Goal: Task Accomplishment & Management: Use online tool/utility

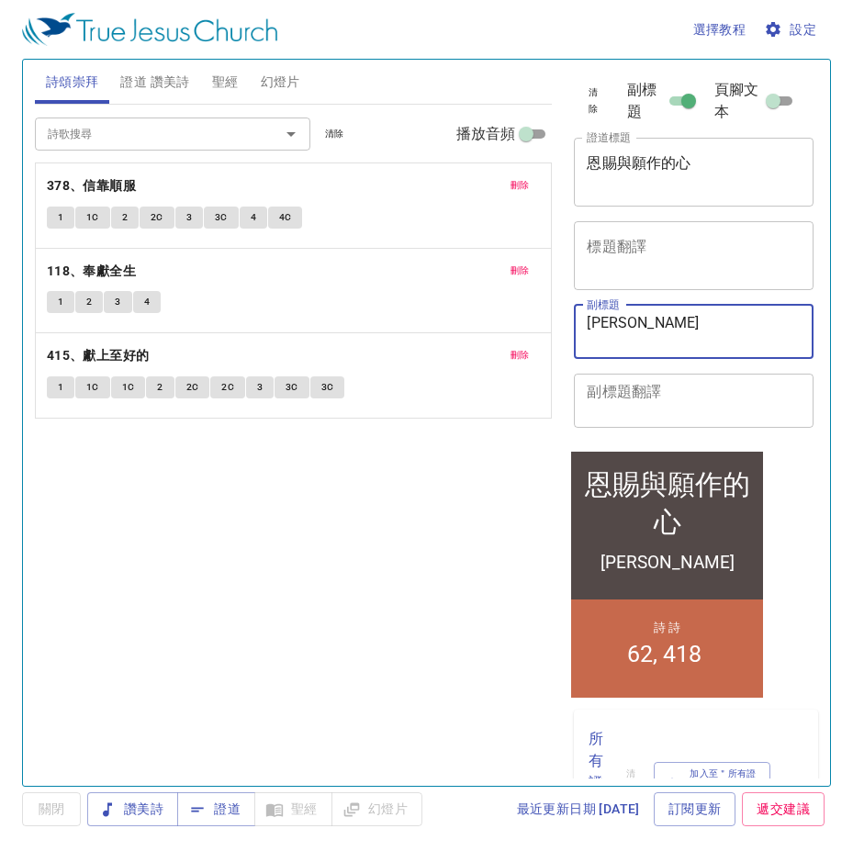
drag, startPoint x: 678, startPoint y: 337, endPoint x: 463, endPoint y: 322, distance: 216.2
click at [463, 322] on div "詩頌崇拜 證道 讚美詩 聖經 幻燈片 詩歌搜尋 詩歌搜尋 清除 播放音頻 刪除 378、信靠順服 1 1C 2 2C 3 3C 4 4C 刪除 118、奉獻全…" at bounding box center [427, 415] width 798 height 726
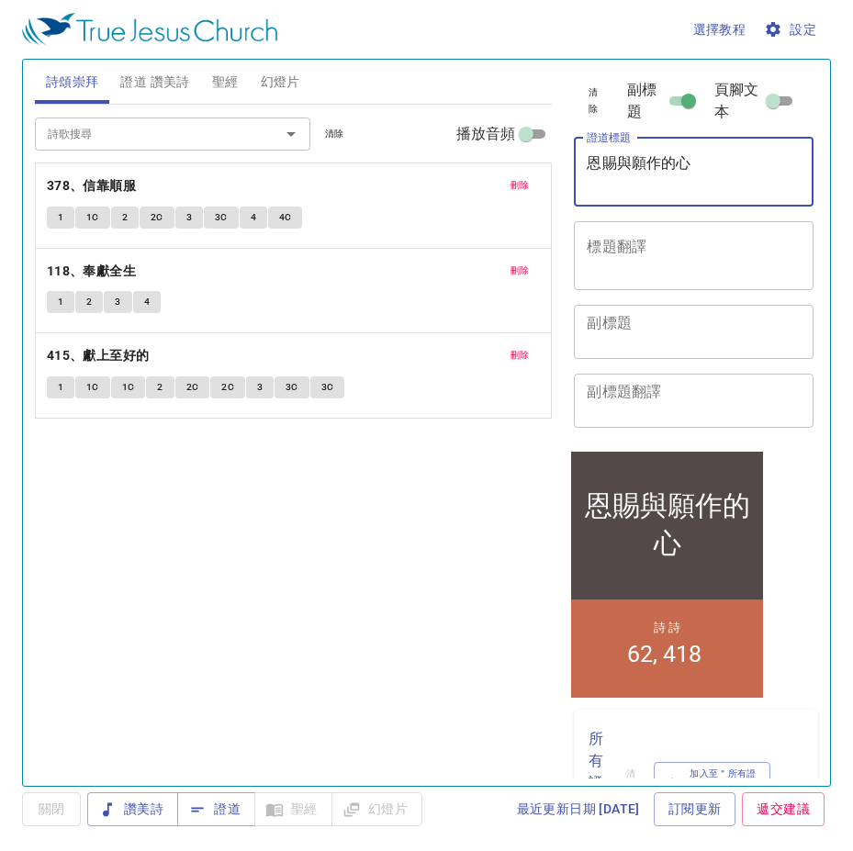
drag, startPoint x: 715, startPoint y: 193, endPoint x: 430, endPoint y: 176, distance: 286.0
click at [430, 176] on div "詩頌崇拜 證道 讚美詩 聖經 幻燈片 詩歌搜尋 詩歌搜尋 清除 播放音頻 刪除 378、信靠順服 1 1C 2 2C 3 3C 4 4C 刪除 118、奉獻全…" at bounding box center [427, 415] width 798 height 726
type textarea "ㄑ"
type textarea "為心立界限"
click at [674, 99] on label "副標題" at bounding box center [663, 101] width 73 height 44
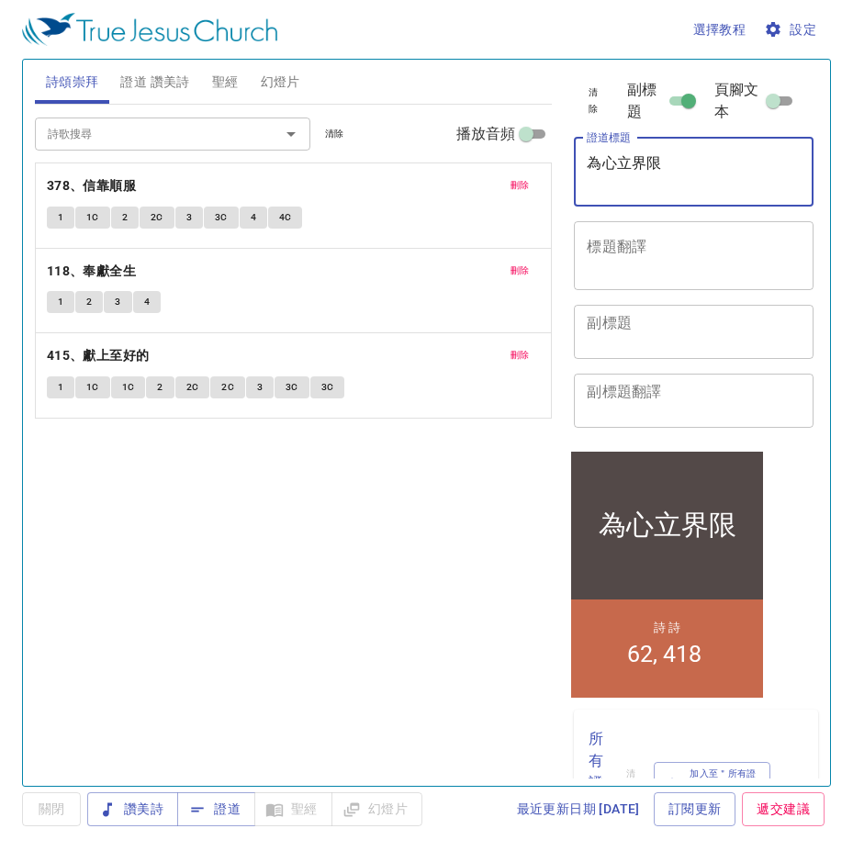
click at [674, 99] on input "副標題" at bounding box center [688, 105] width 66 height 22
checkbox input "false"
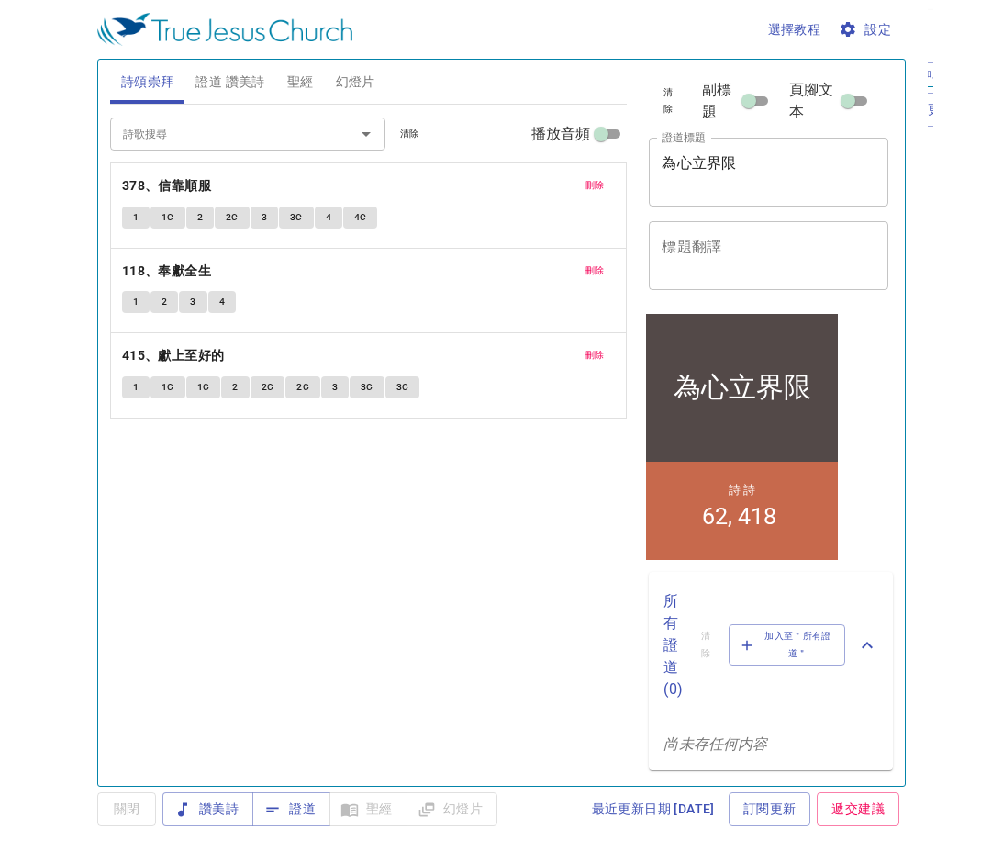
scroll to position [4, 0]
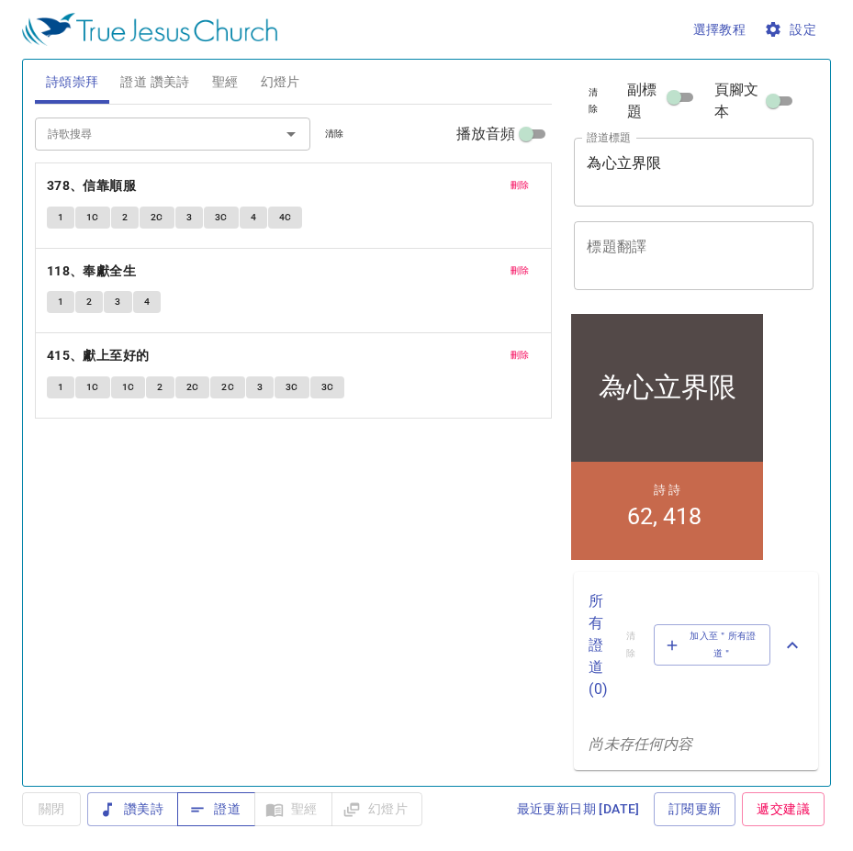
click at [0, 0] on button "證道" at bounding box center [0, 0] width 0 height 0
click at [357, 589] on div "詩歌搜尋 詩歌搜尋 清除 播放音頻 刪除 378、信靠順服 1 1C 2 2C 3 3C 4 4C 刪除 118、奉獻全生 1 2 3 4 刪除 415、獻上…" at bounding box center [294, 438] width 518 height 666
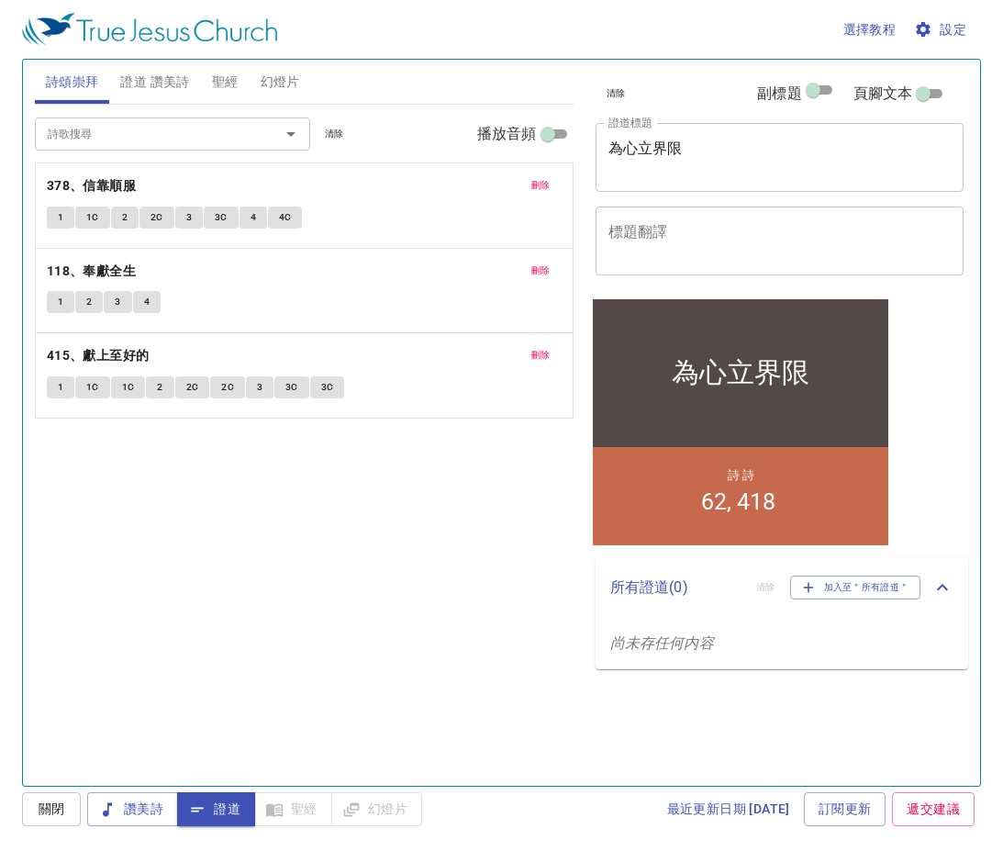
click at [543, 184] on span "刪除" at bounding box center [541, 185] width 19 height 17
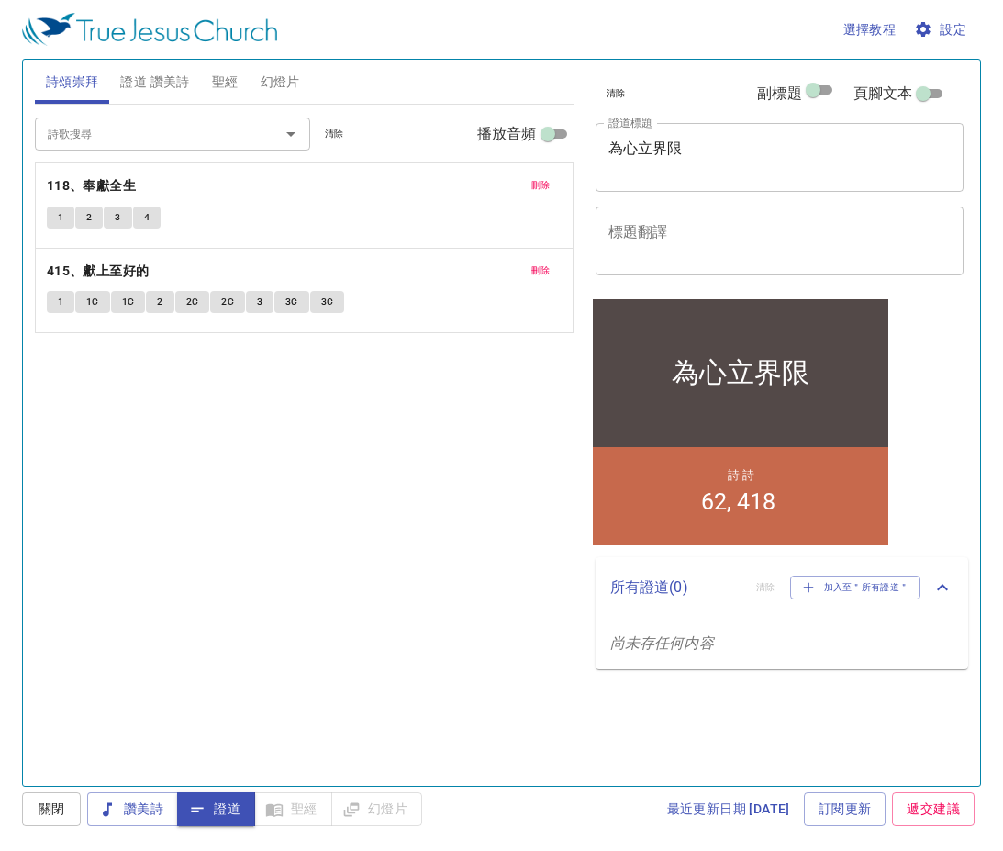
click at [543, 184] on span "刪除" at bounding box center [541, 185] width 19 height 17
click at [543, 263] on span "刪除" at bounding box center [541, 271] width 19 height 17
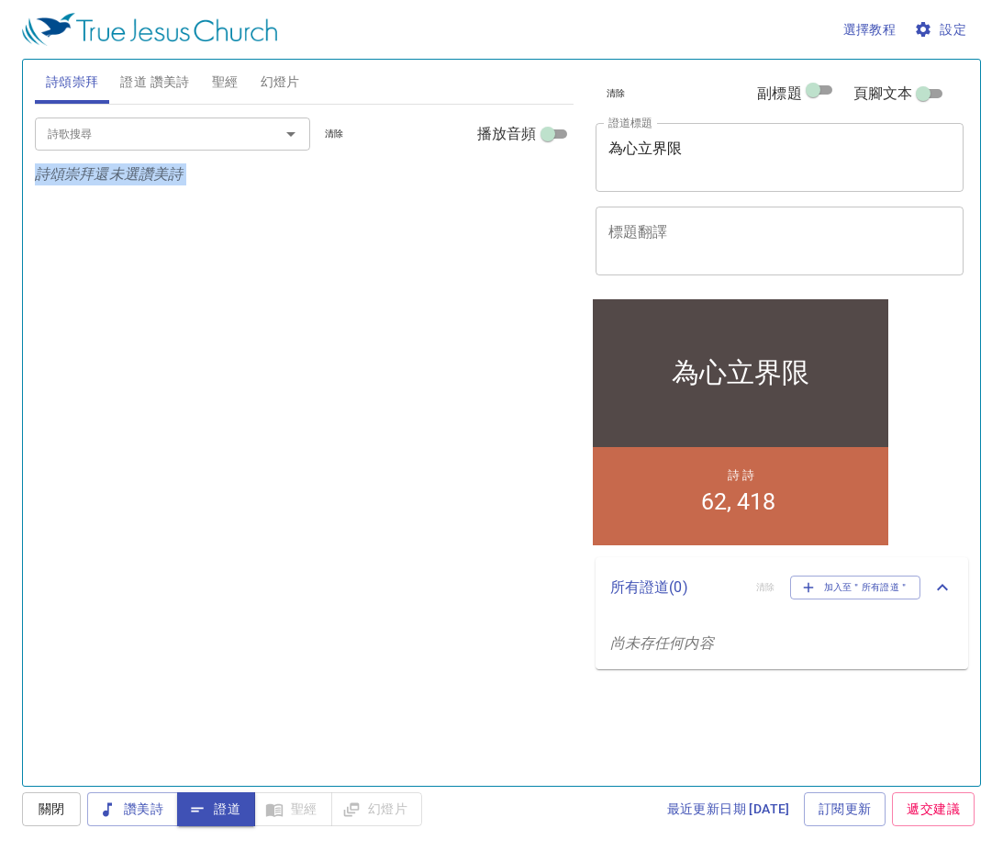
click at [543, 184] on p "詩頌崇拜還未選讚美詩" at bounding box center [304, 174] width 539 height 22
click at [150, 78] on span "證道 讚美詩" at bounding box center [154, 82] width 69 height 23
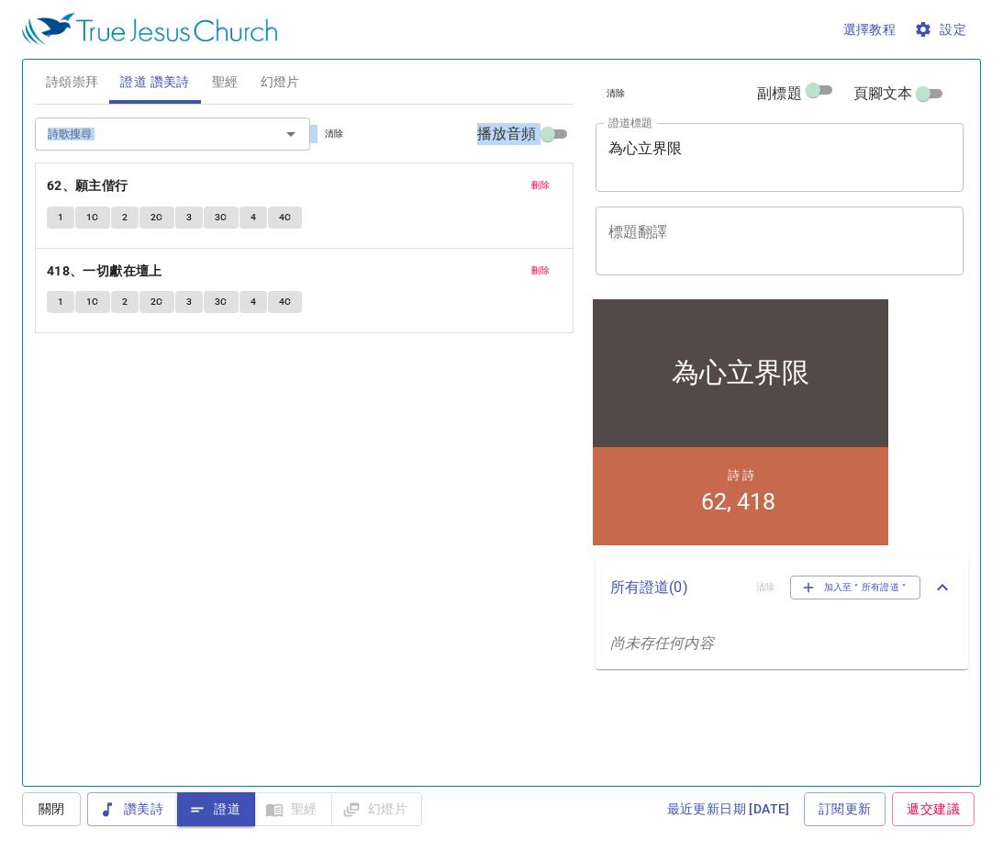
click at [543, 175] on button "刪除" at bounding box center [540, 185] width 41 height 22
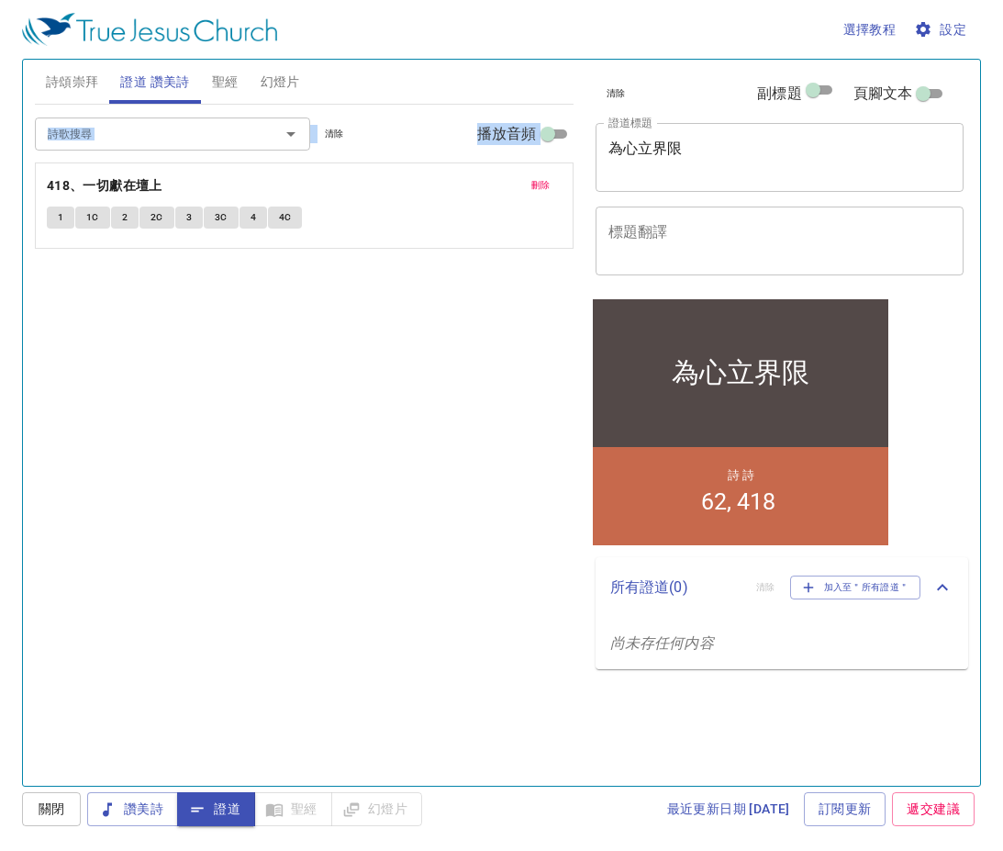
click at [543, 175] on button "刪除" at bounding box center [540, 185] width 41 height 22
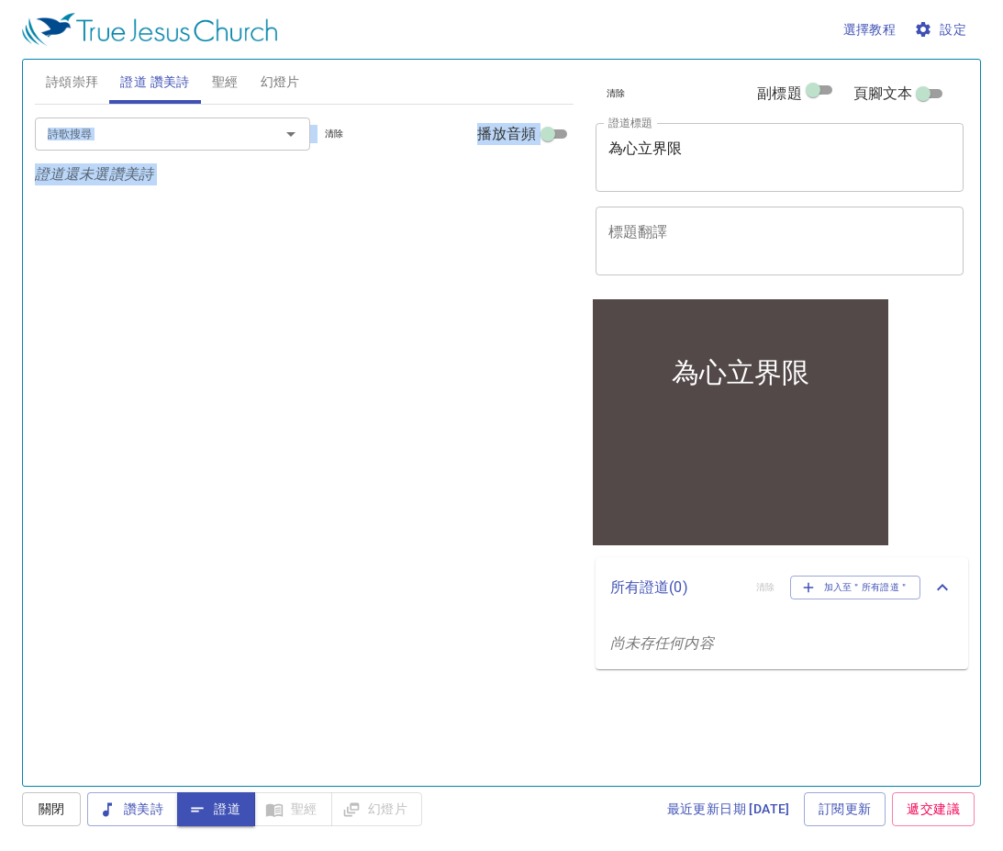
click at [167, 140] on input "詩歌搜尋" at bounding box center [145, 133] width 210 height 21
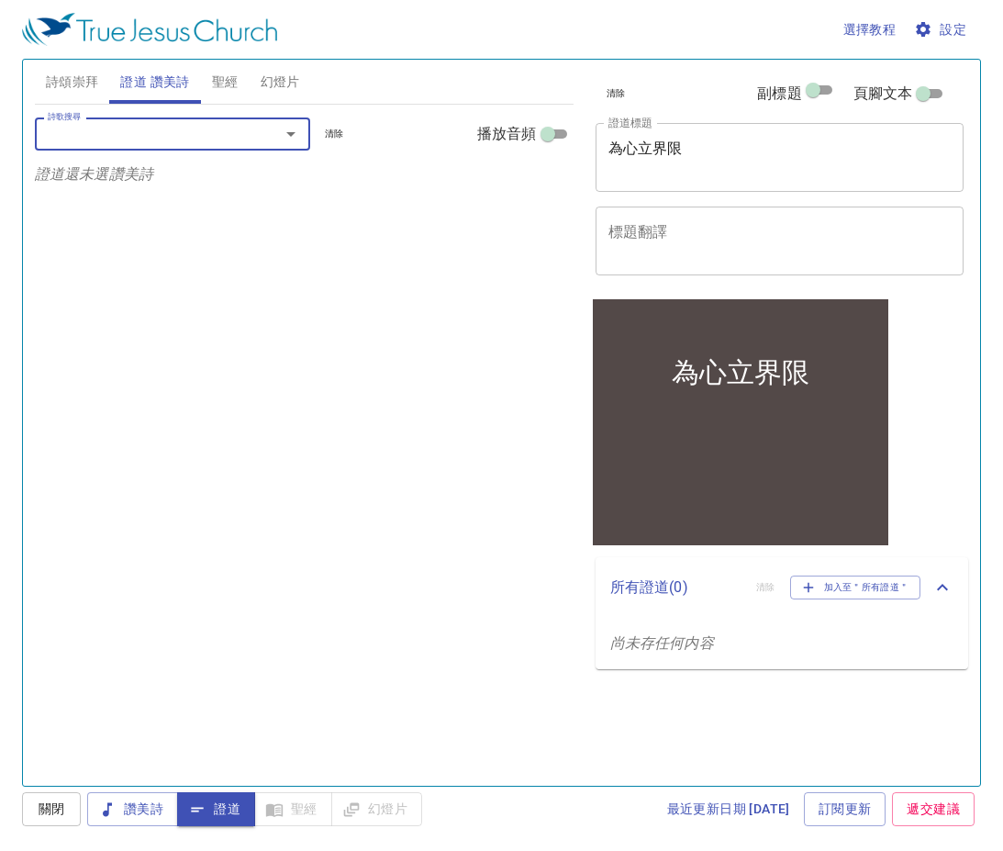
click at [167, 140] on input "詩歌搜尋" at bounding box center [145, 133] width 210 height 21
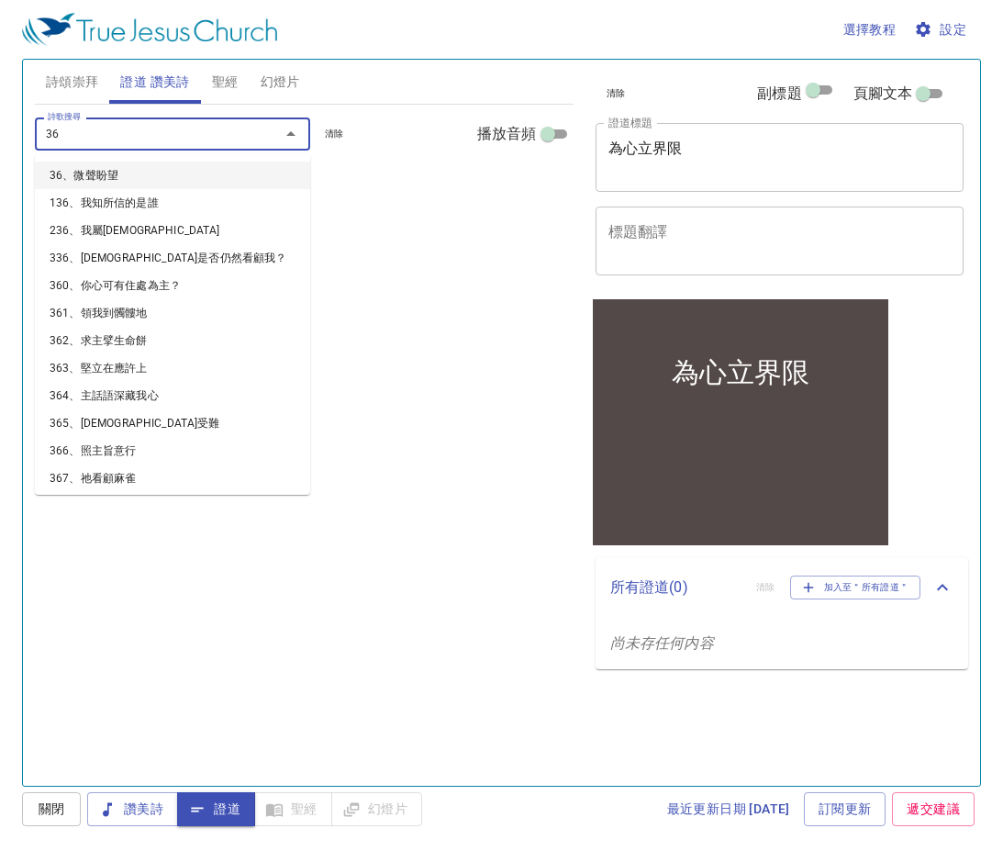
type input "360"
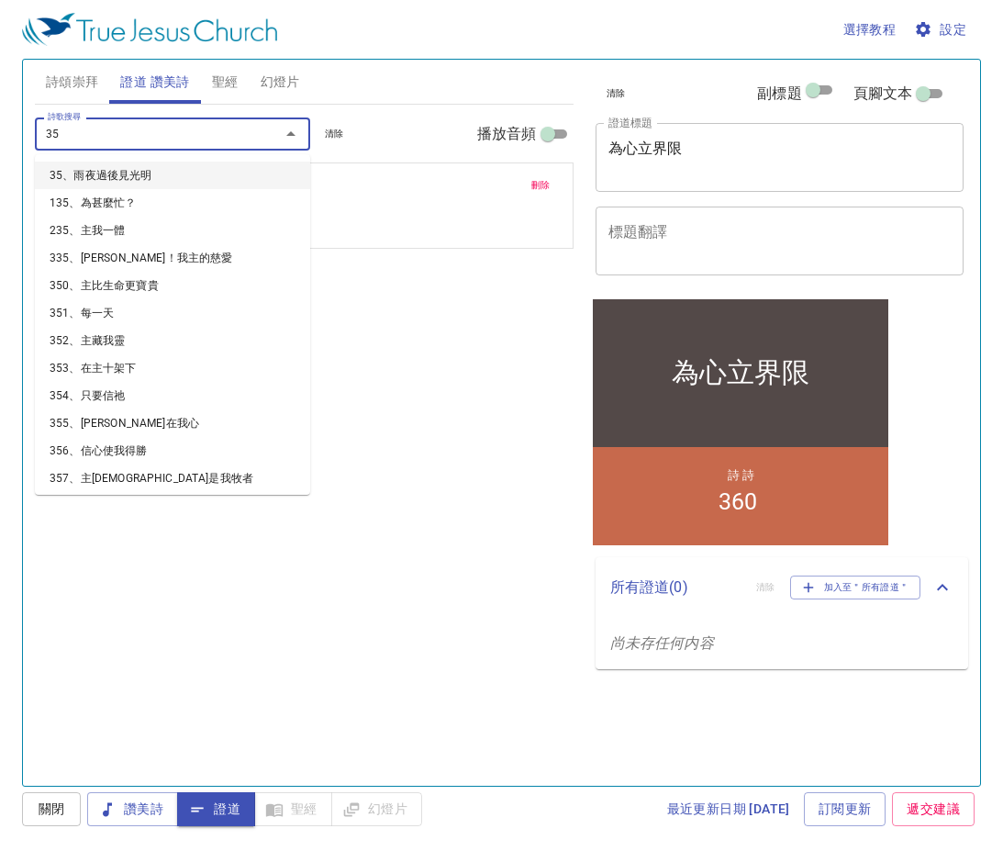
type input "358"
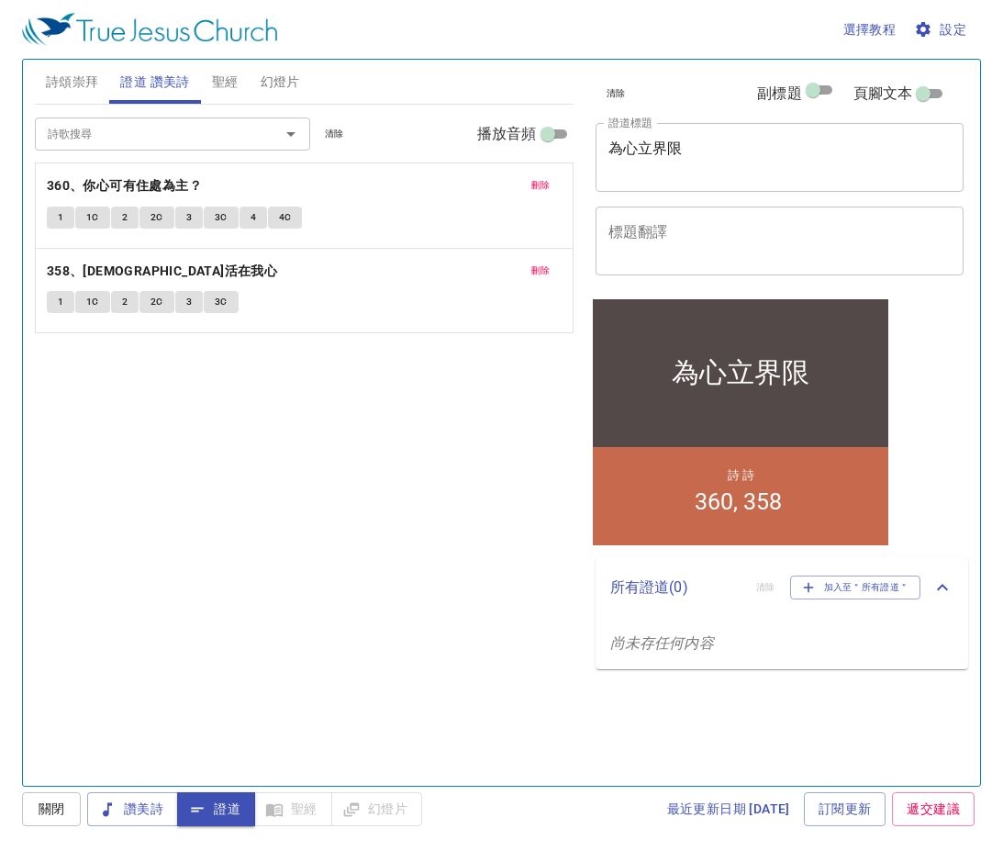
click at [343, 433] on div "詩歌搜尋 詩歌搜尋 清除 播放音頻 刪除 360、你心可有住處為主？ 1 1C 2 2C 3 3C 4 4C 刪除 358、基督活在我心 1 1C 2 2C …" at bounding box center [304, 438] width 539 height 666
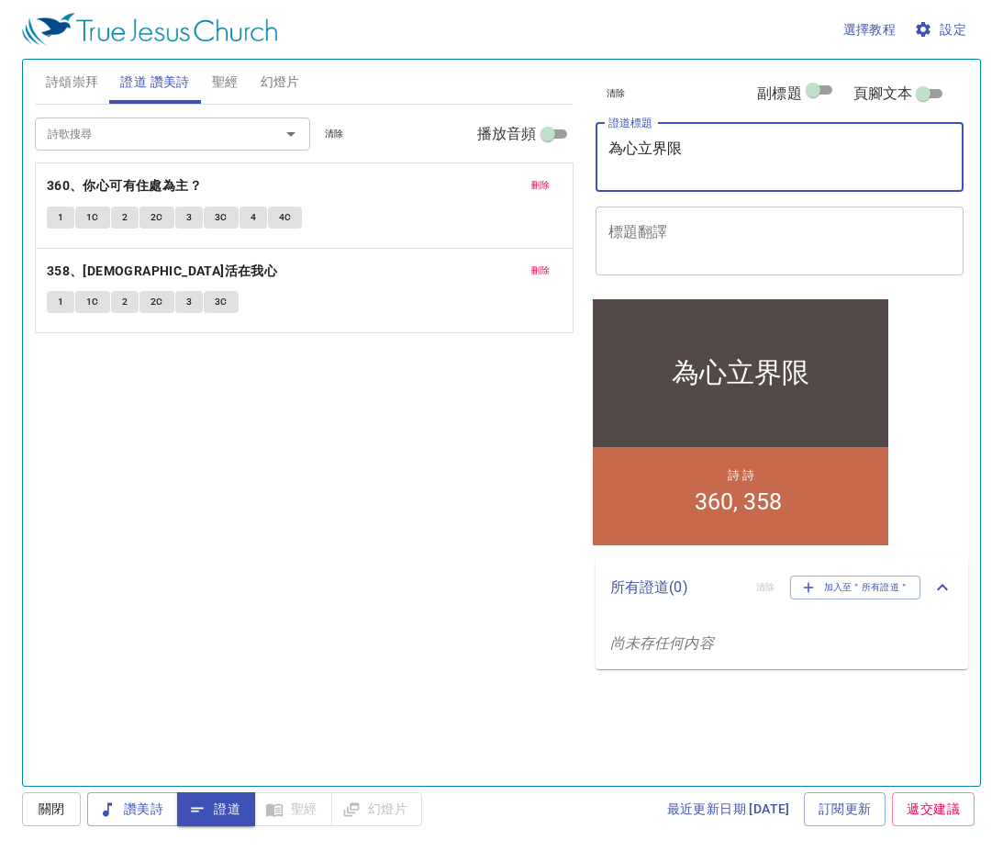
drag, startPoint x: 722, startPoint y: 162, endPoint x: 519, endPoint y: 157, distance: 202.9
click at [519, 157] on div "詩頌崇拜 證道 讚美詩 聖經 幻燈片 詩歌搜尋 詩歌搜尋 清除 播放音頻 詩頌崇拜還未選讚美詩 詩歌搜尋 詩歌搜尋 清除 播放音頻 刪除 360、你心可有住處…" at bounding box center [502, 415] width 948 height 726
click at [707, 155] on textarea "為心立界限" at bounding box center [780, 157] width 343 height 35
drag, startPoint x: 656, startPoint y: 140, endPoint x: 425, endPoint y: 135, distance: 231.4
click at [425, 135] on div "詩頌崇拜 證道 讚美詩 聖經 幻燈片 詩歌搜尋 詩歌搜尋 清除 播放音頻 詩頌崇拜還未選讚美詩 詩歌搜尋 詩歌搜尋 清除 播放音頻 刪除 360、你心可有住處…" at bounding box center [502, 415] width 948 height 726
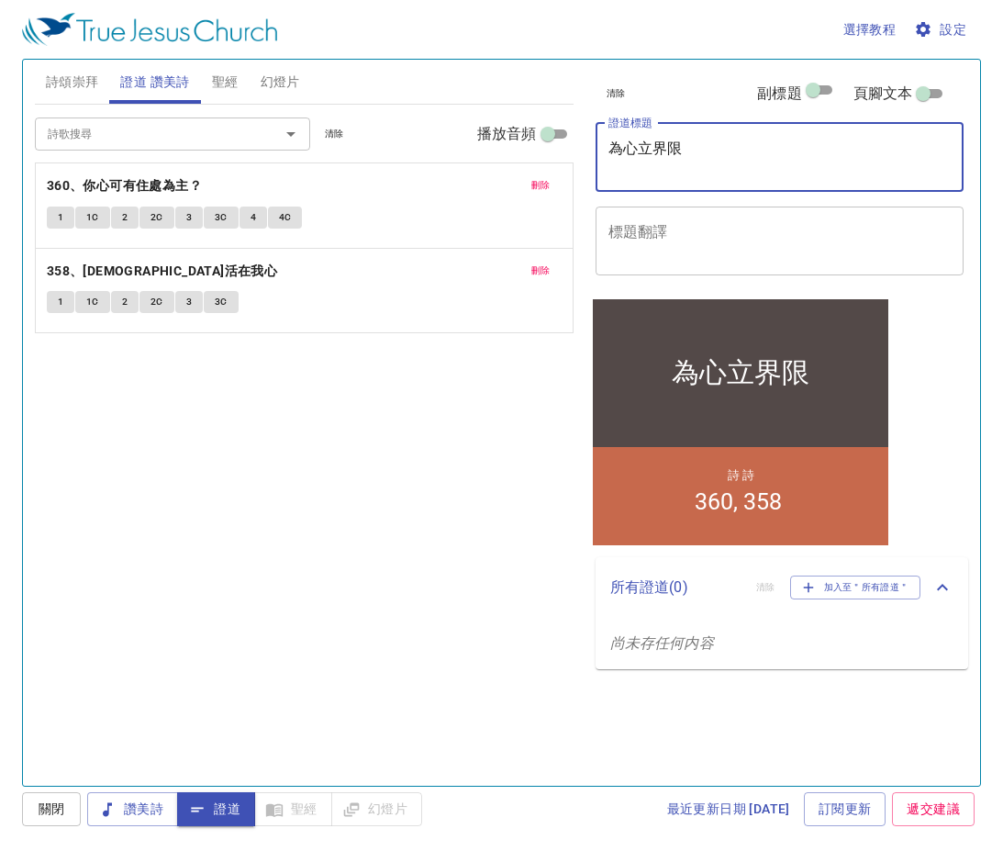
click at [510, 418] on div "詩歌搜尋 詩歌搜尋 清除 播放音頻 刪除 360、你心可有住處為主？ 1 1C 2 2C 3 3C 4 4C 刪除 358、基督活在我心 1 1C 2 2C …" at bounding box center [304, 438] width 539 height 666
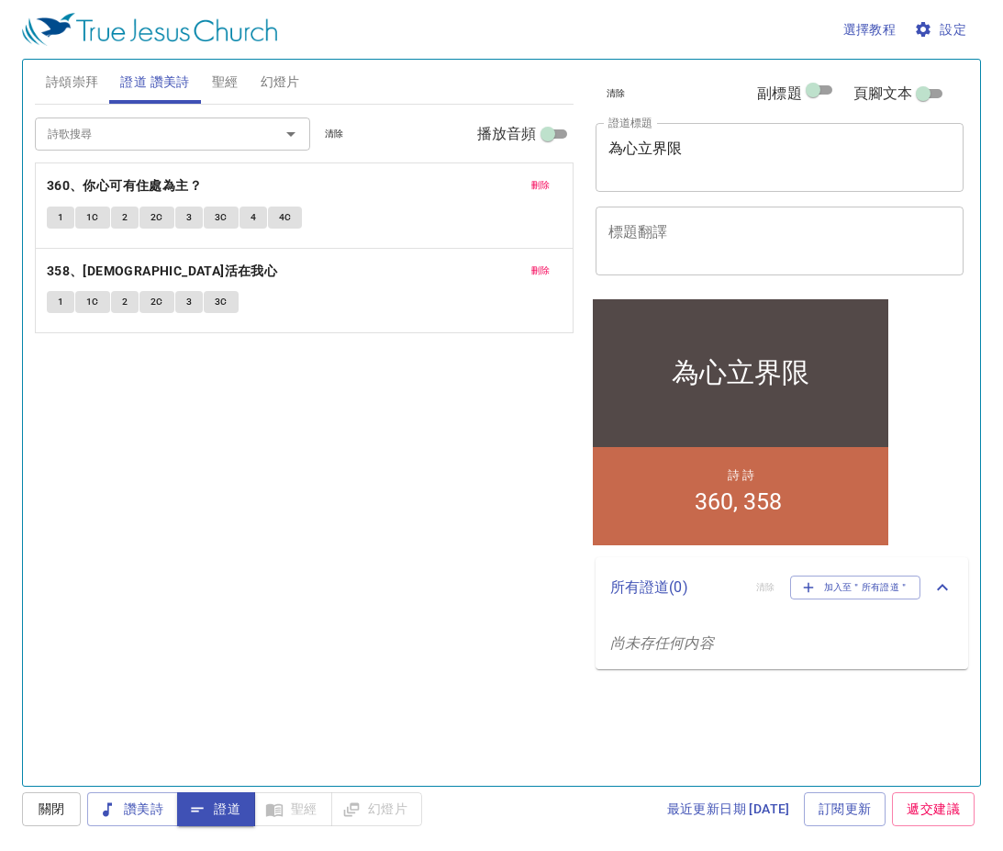
click at [622, 142] on textarea "為心立界限" at bounding box center [780, 157] width 343 height 35
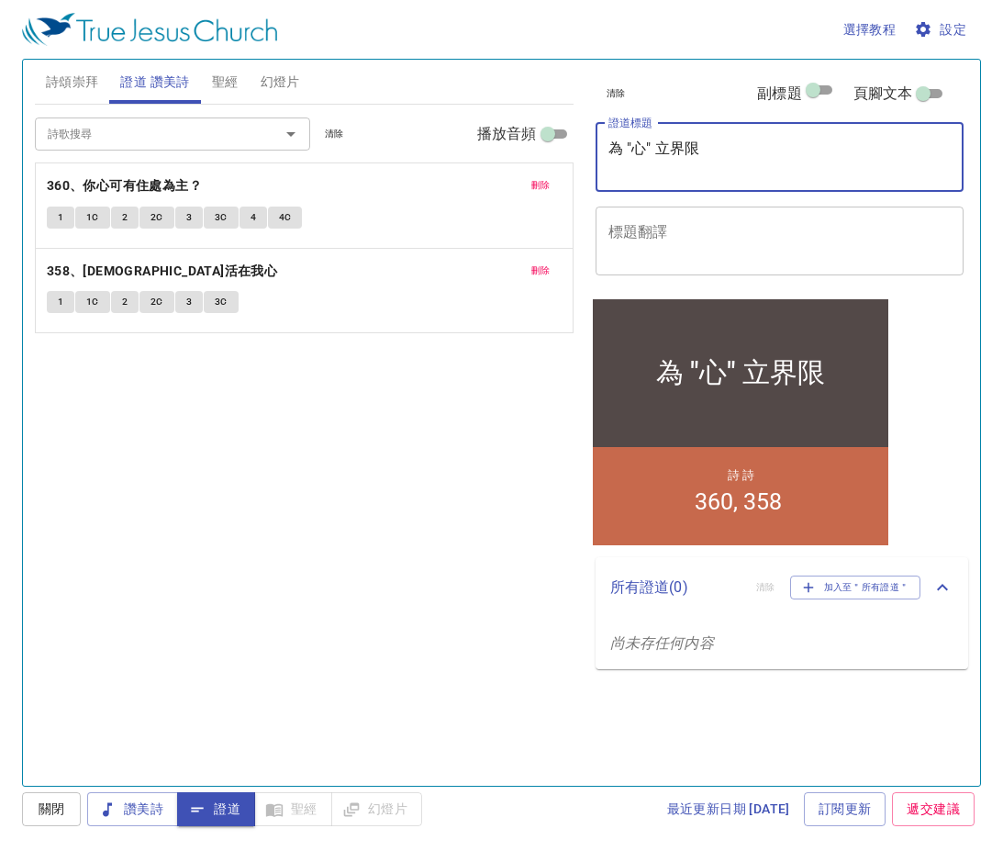
type textarea "為 "心" 立界限"
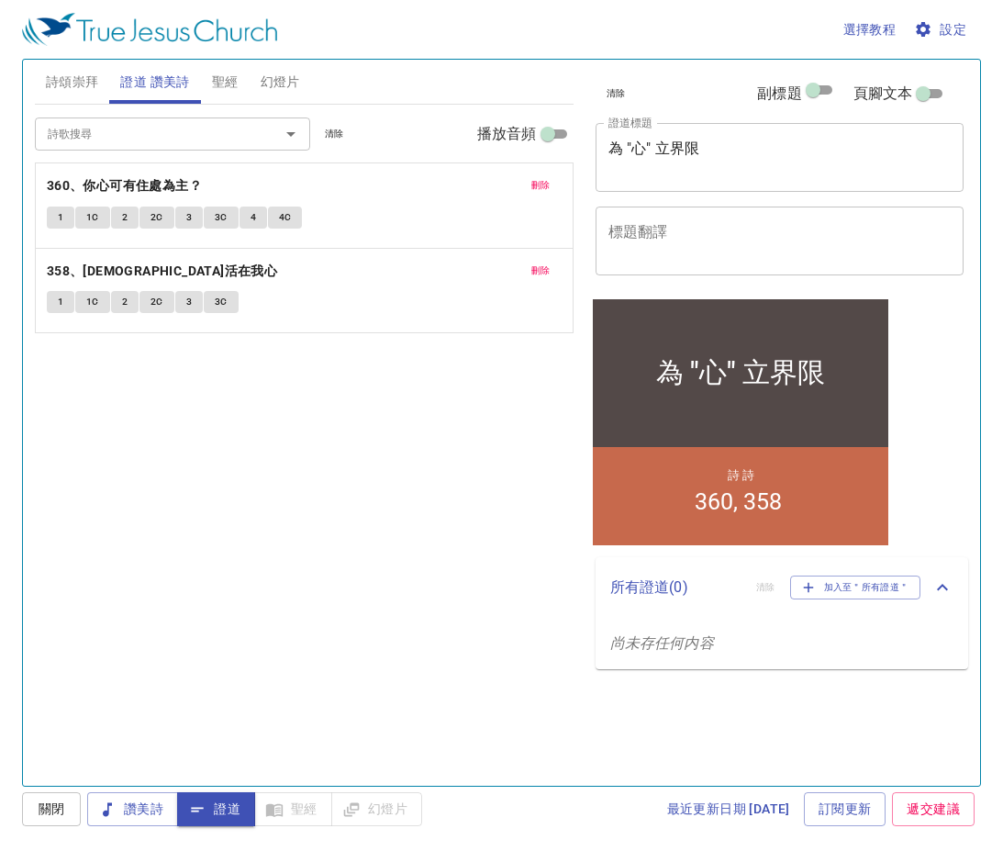
click at [386, 580] on div "詩歌搜尋 詩歌搜尋 清除 播放音頻 刪除 360、你心可有住處為主？ 1 1C 2 2C 3 3C 4 4C 刪除 358、基督活在我心 1 1C 2 2C …" at bounding box center [304, 438] width 539 height 666
click at [332, 447] on div "詩歌搜尋 詩歌搜尋 清除 播放音頻 刪除 360、你心可有住處為主？ 1 1C 2 2C 3 3C 4 4C 刪除 358、基督活在我心 1 1C 2 2C …" at bounding box center [304, 438] width 539 height 666
click at [432, 404] on div "詩歌搜尋 詩歌搜尋 清除 播放音頻 刪除 360、你心可有住處為主？ 1 1C 2 2C 3 3C 4 4C 刪除 358、基督活在我心 1 1C 2 2C …" at bounding box center [304, 438] width 539 height 666
drag, startPoint x: 436, startPoint y: 402, endPoint x: 322, endPoint y: 607, distance: 234.2
click at [322, 607] on div "詩歌搜尋 詩歌搜尋 清除 播放音頻 刪除 360、你心可有住處為主？ 1 1C 2 2C 3 3C 4 4C 刪除 358、基督活在我心 1 1C 2 2C …" at bounding box center [304, 438] width 539 height 666
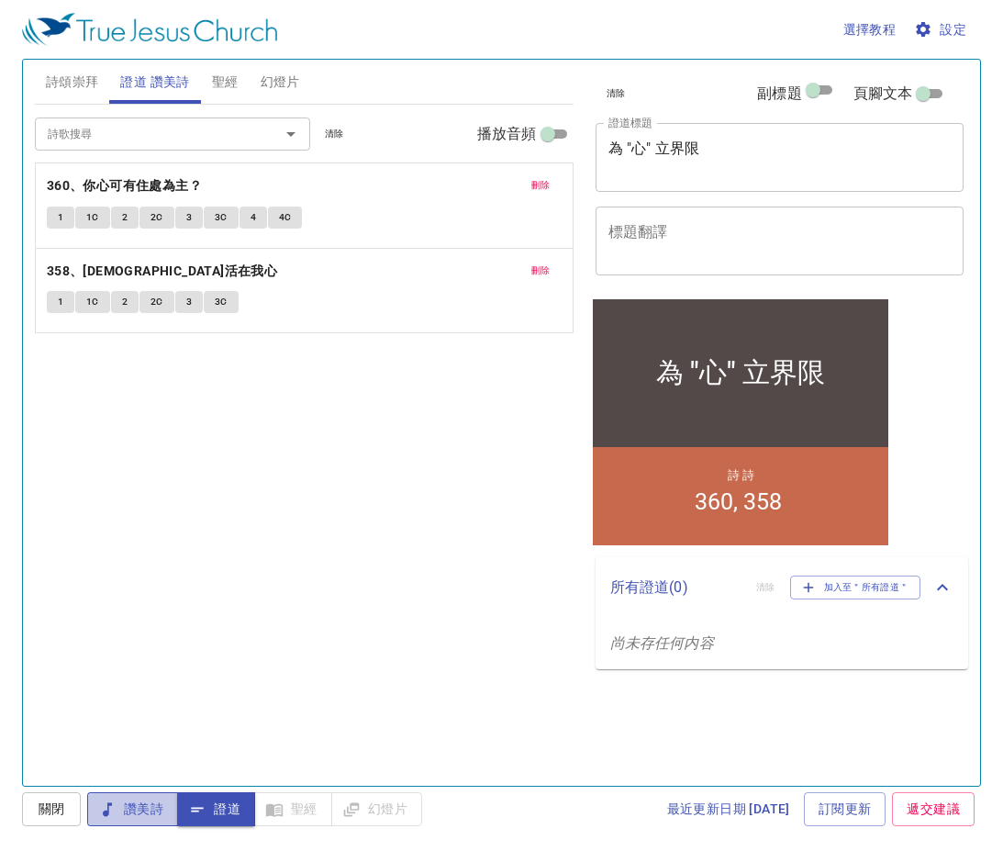
click at [169, 809] on button "讚美詩" at bounding box center [132, 809] width 91 height 34
click at [207, 818] on icon "button" at bounding box center [197, 809] width 18 height 18
click at [90, 73] on span "詩頌崇拜" at bounding box center [72, 82] width 53 height 23
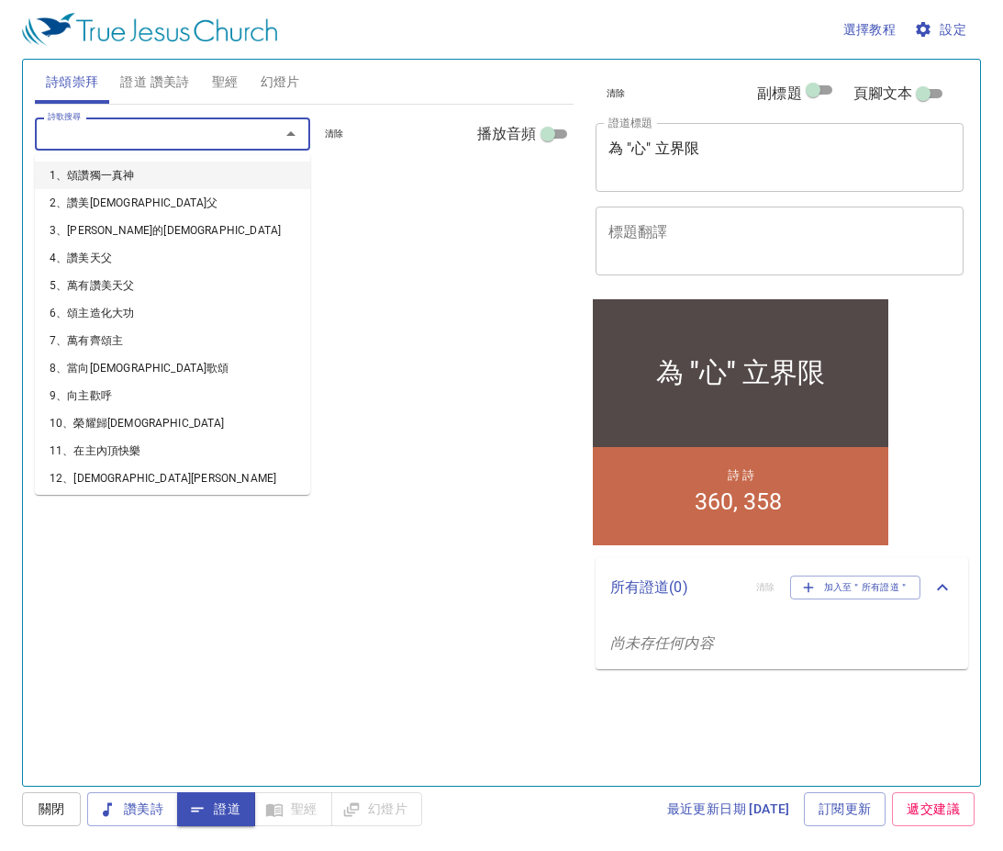
click at [148, 127] on input "詩歌搜尋" at bounding box center [145, 133] width 210 height 21
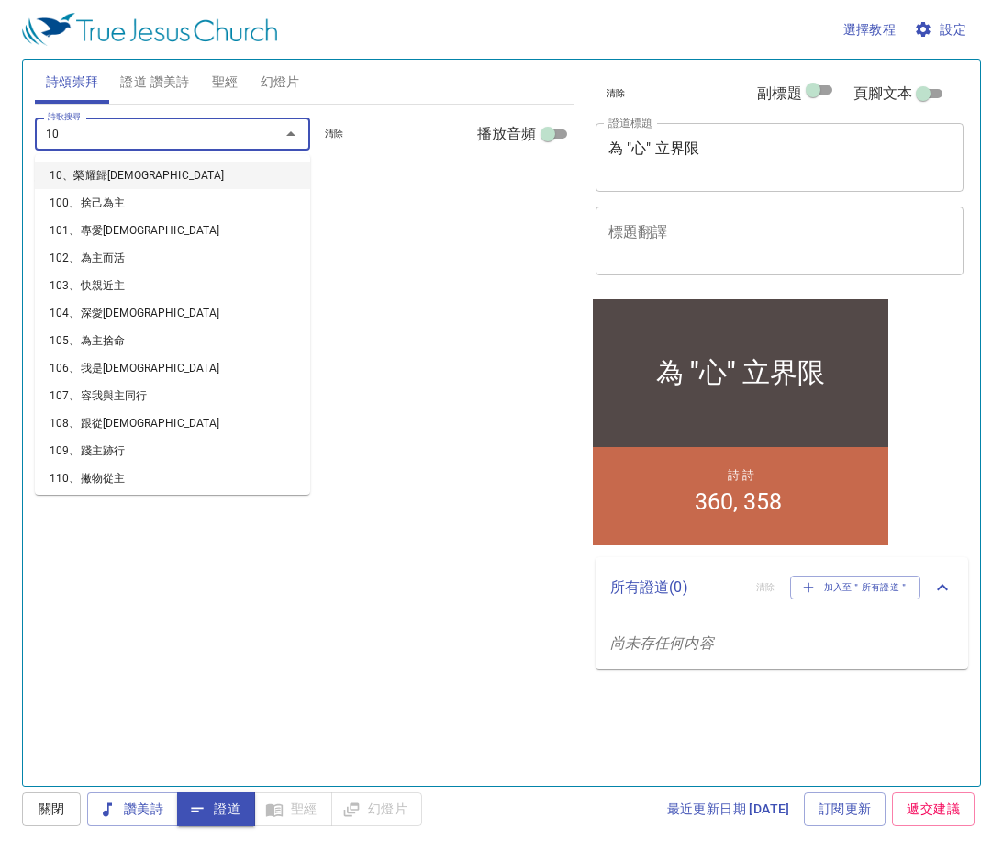
type input "106"
type input "108"
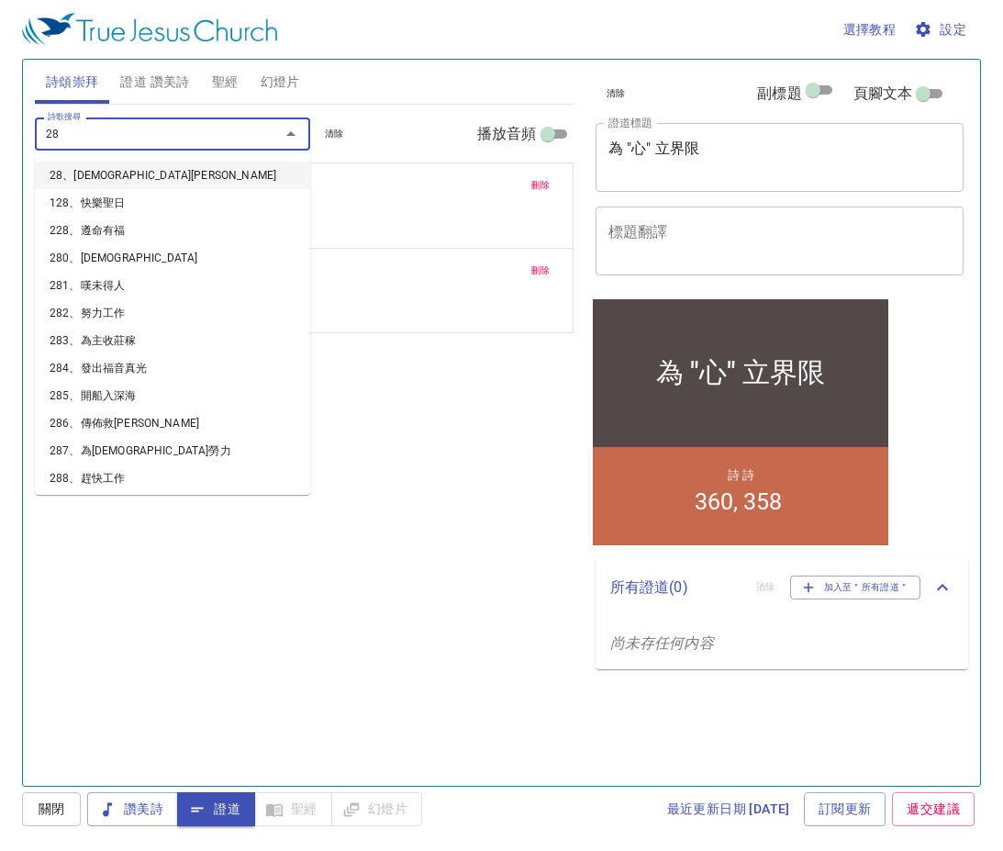
type input "280"
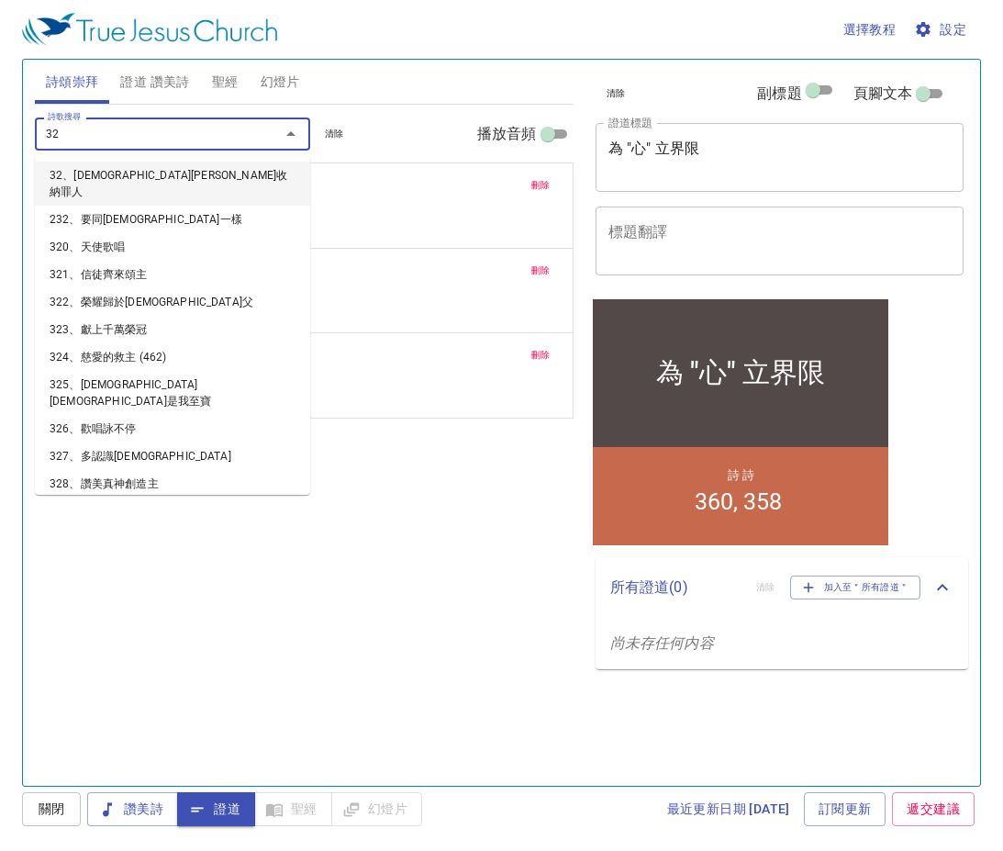
type input "320"
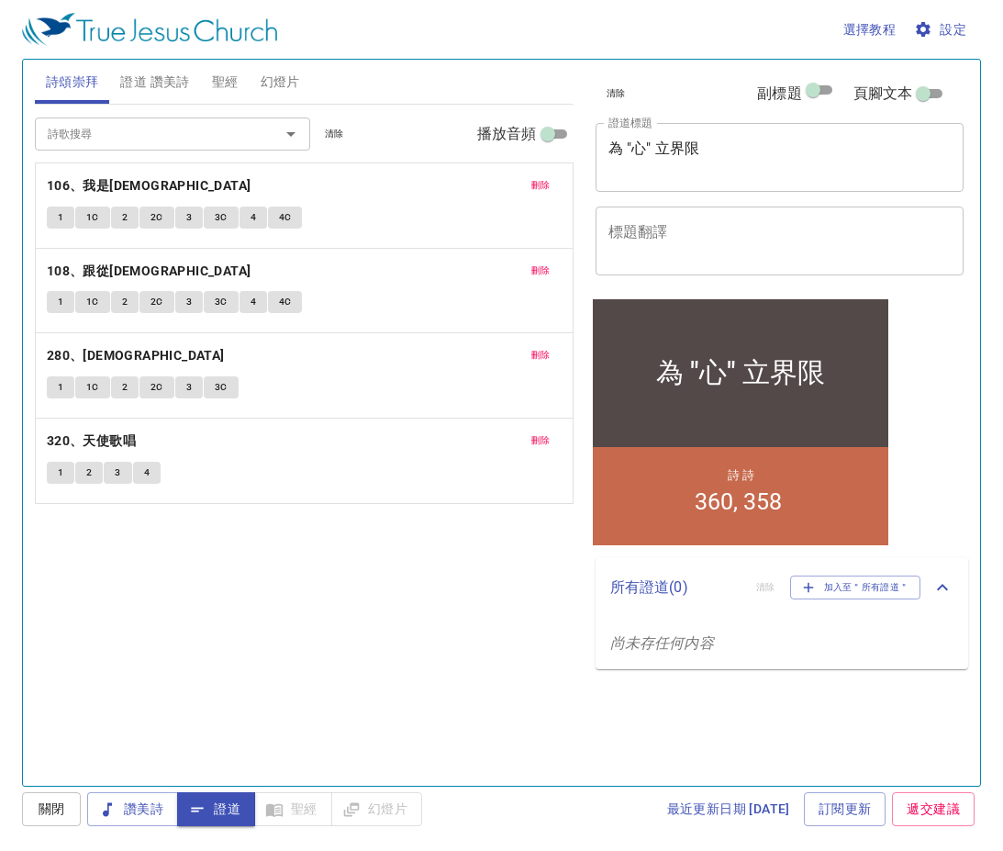
click at [352, 559] on div "詩歌搜尋 詩歌搜尋 清除 播放音頻 刪除 106、我是耶穌門徒 1 1C 2 2C 3 3C 4 4C 刪除 108、跟從救主 1 1C 2 2C 3 3C …" at bounding box center [304, 438] width 539 height 666
click at [165, 595] on div "詩歌搜尋 詩歌搜尋 清除 播放音頻 刪除 106、我是耶穌門徒 1 1C 2 2C 3 3C 4 4C 刪除 108、跟從救主 1 1C 2 2C 3 3C …" at bounding box center [304, 438] width 539 height 666
click at [113, 173] on div "刪除 106、我是耶穌門徒 1 1C 2 2C 3 3C 4 4C" at bounding box center [304, 205] width 537 height 84
click at [110, 177] on b "106、我是[DEMOGRAPHIC_DATA]" at bounding box center [149, 185] width 205 height 23
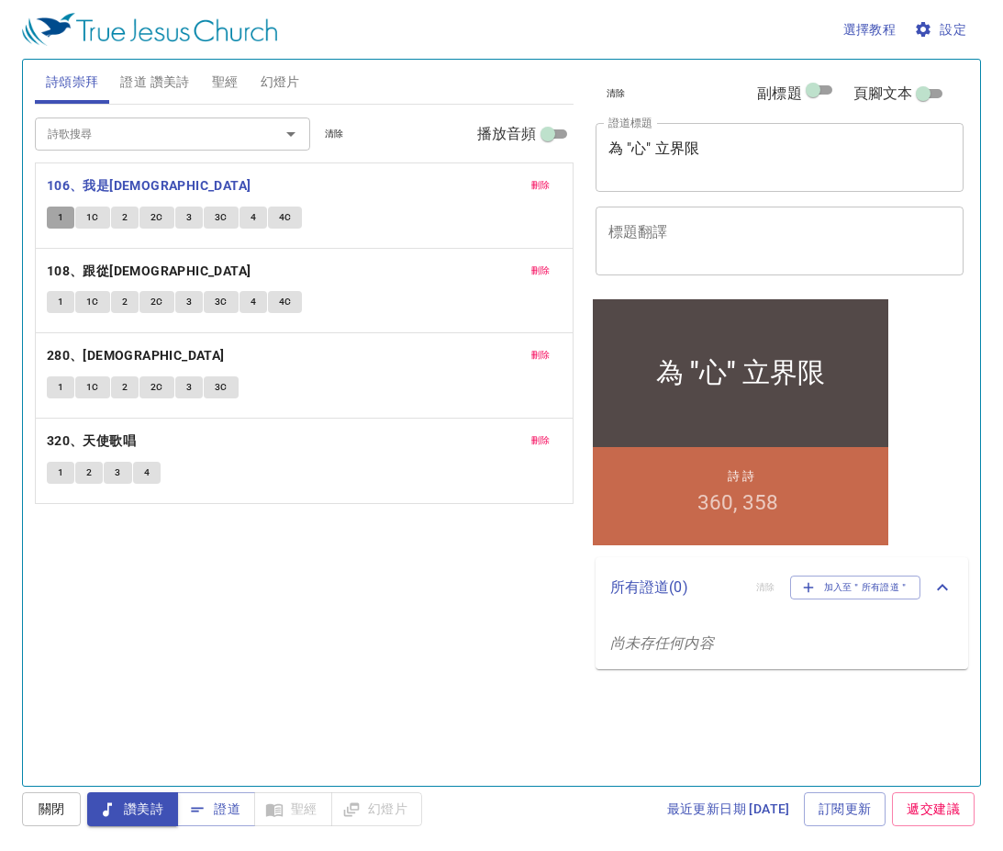
click at [54, 218] on button "1" at bounding box center [61, 218] width 28 height 22
click at [952, 26] on span "設定" at bounding box center [942, 29] width 49 height 23
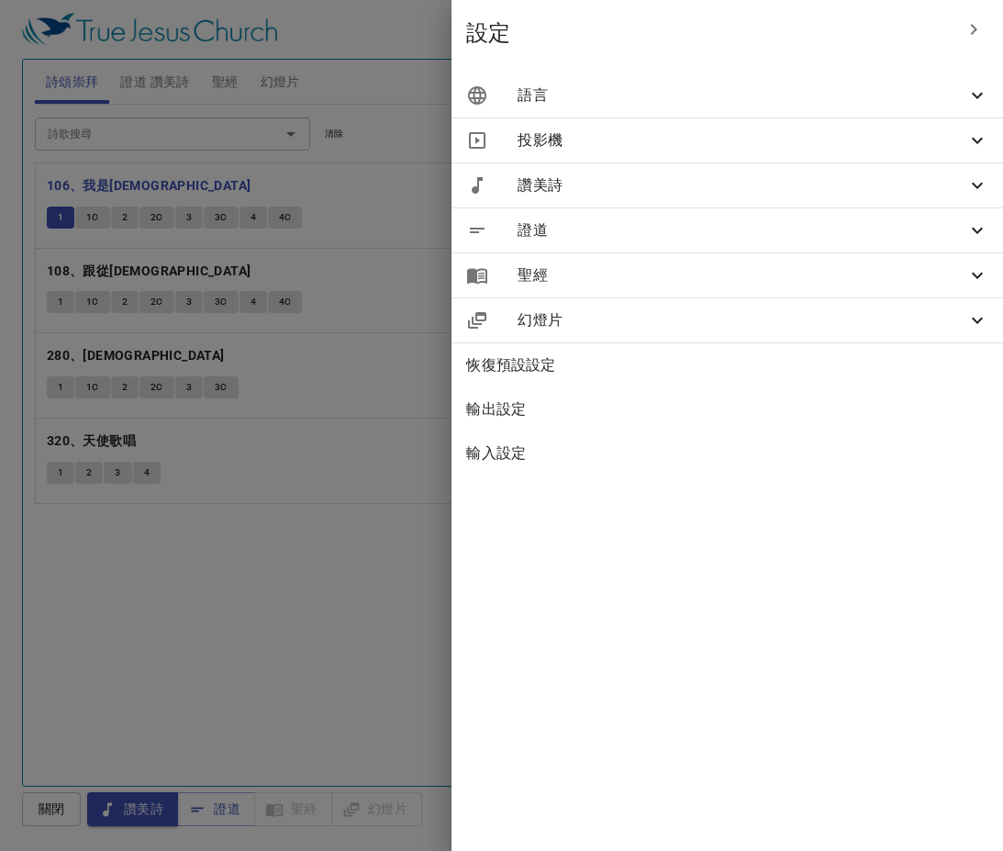
click at [0, 0] on span "語言" at bounding box center [0, 0] width 0 height 0
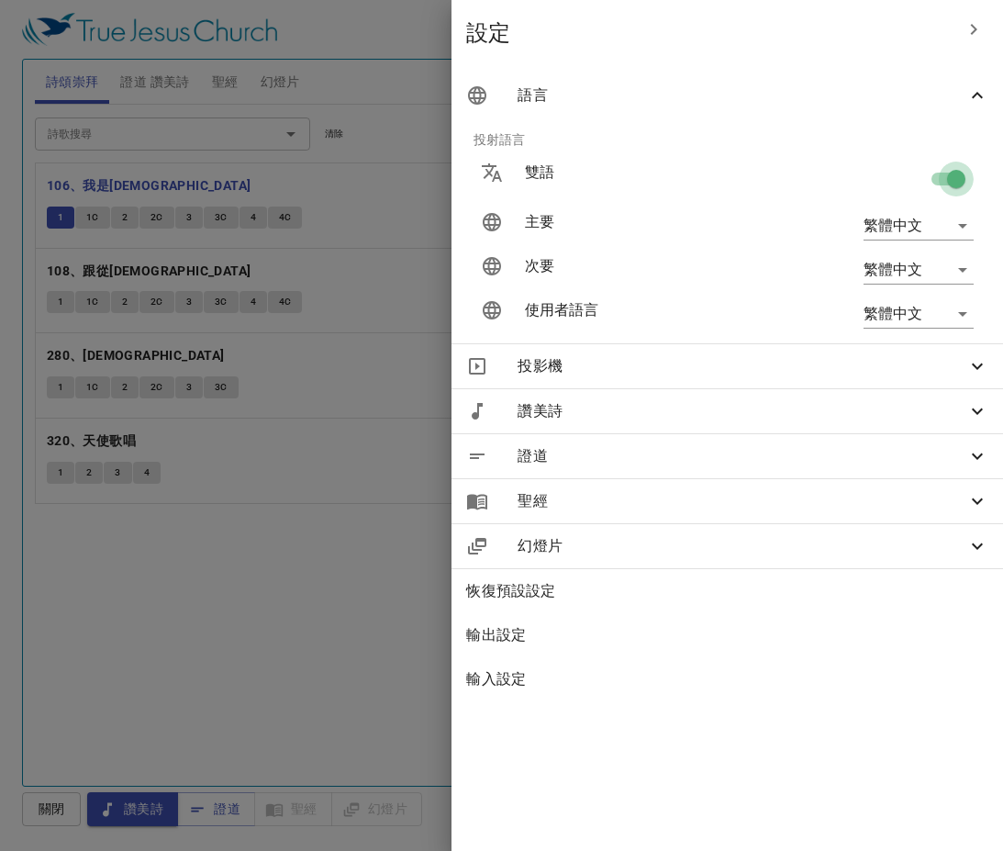
click at [0, 0] on input "checkbox" at bounding box center [0, 0] width 0 height 0
checkbox input "false"
click at [290, 538] on div at bounding box center [501, 425] width 1003 height 851
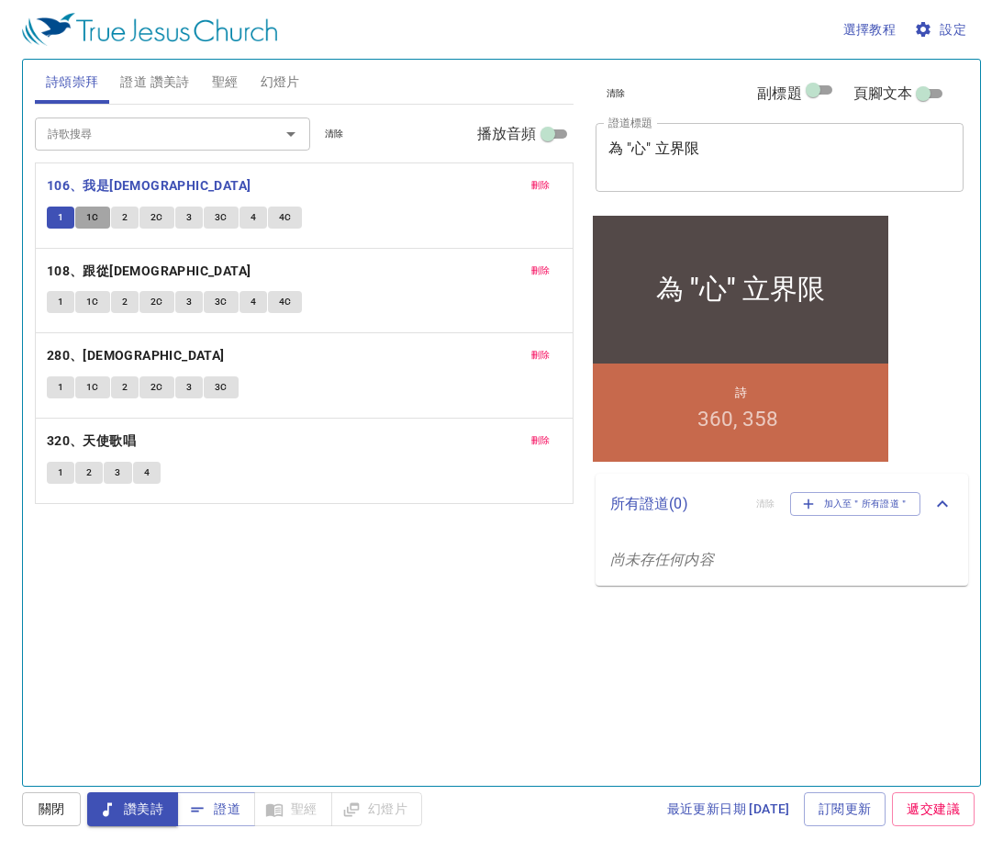
click at [91, 219] on span "1C" at bounding box center [92, 217] width 13 height 17
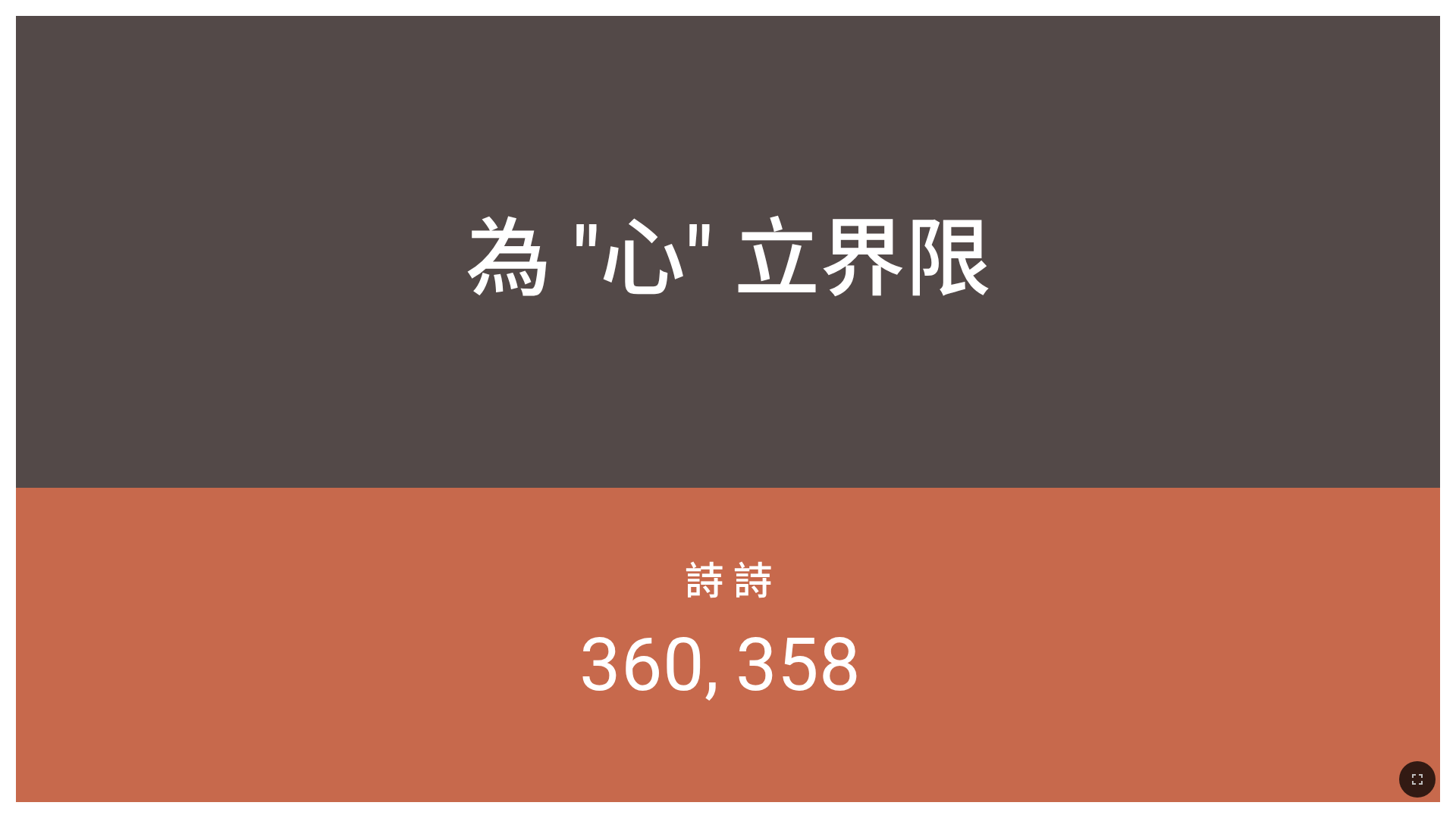
click at [1121, 726] on div "詩 詩 360 358" at bounding box center [728, 645] width 1424 height 314
click at [114, 629] on div "詩 詩 360 358" at bounding box center [728, 645] width 1424 height 314
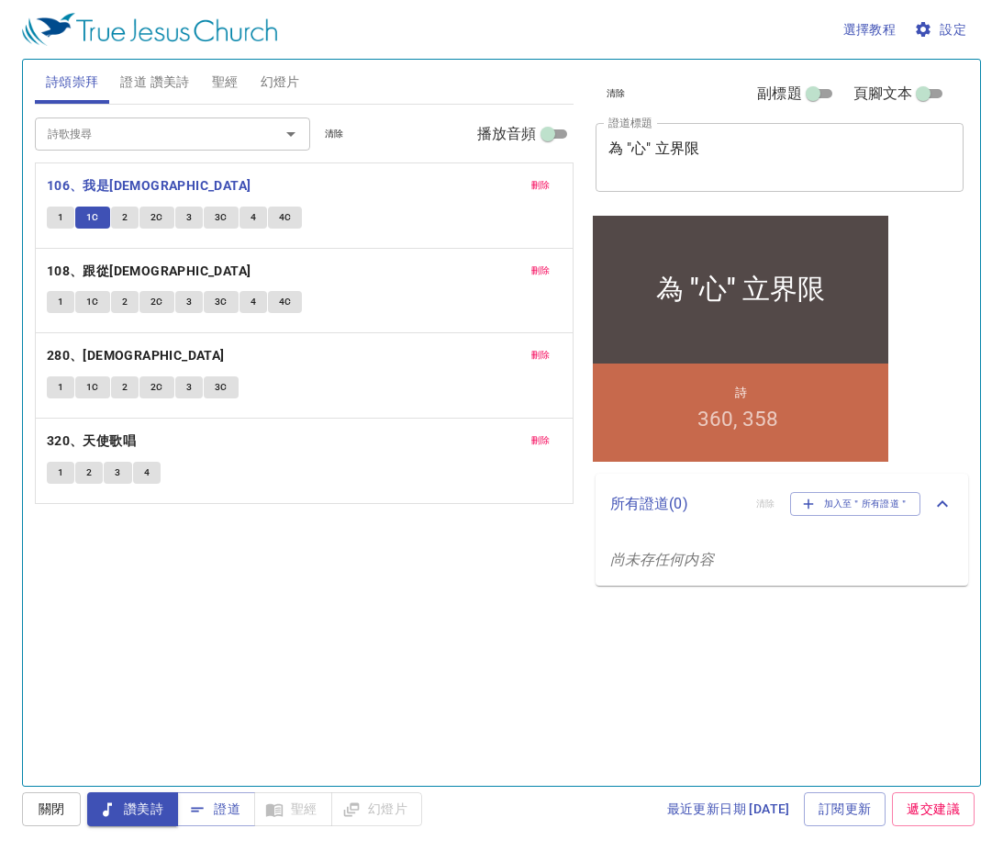
scroll to position [4, 0]
click at [122, 219] on span "2" at bounding box center [125, 217] width 6 height 17
click at [151, 219] on span "2C" at bounding box center [157, 217] width 13 height 17
click at [193, 215] on button "3" at bounding box center [189, 218] width 28 height 22
click at [220, 213] on span "3C" at bounding box center [221, 217] width 13 height 17
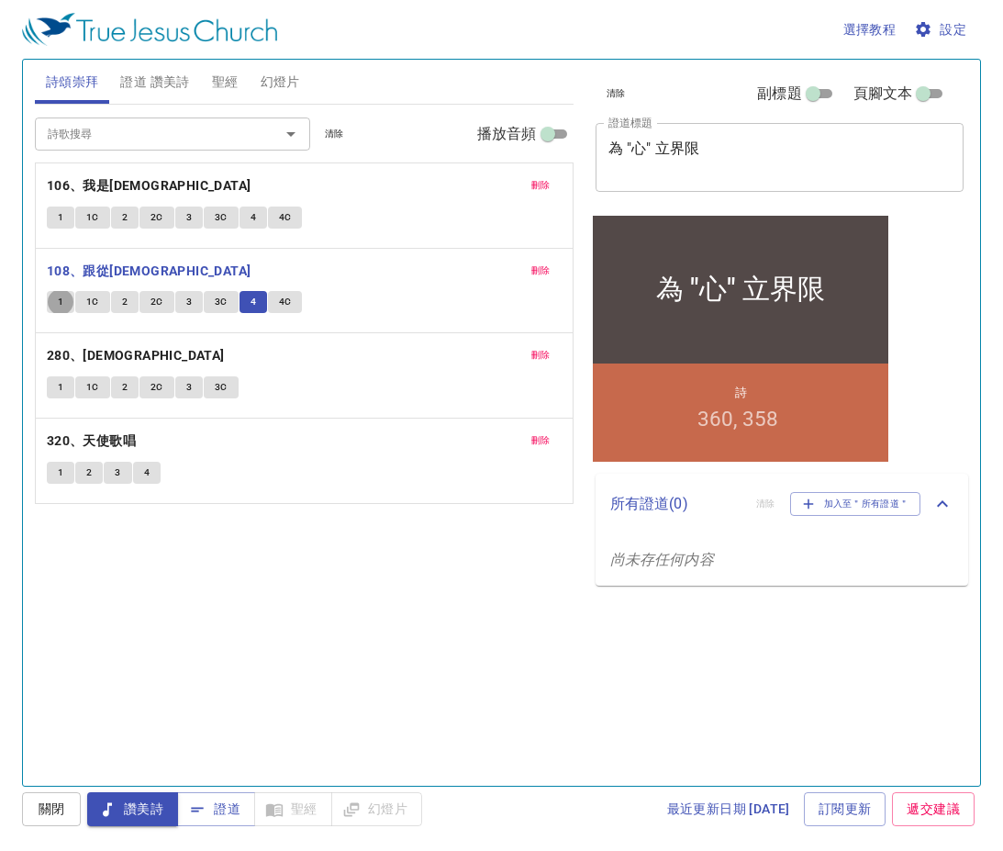
scroll to position [4, 0]
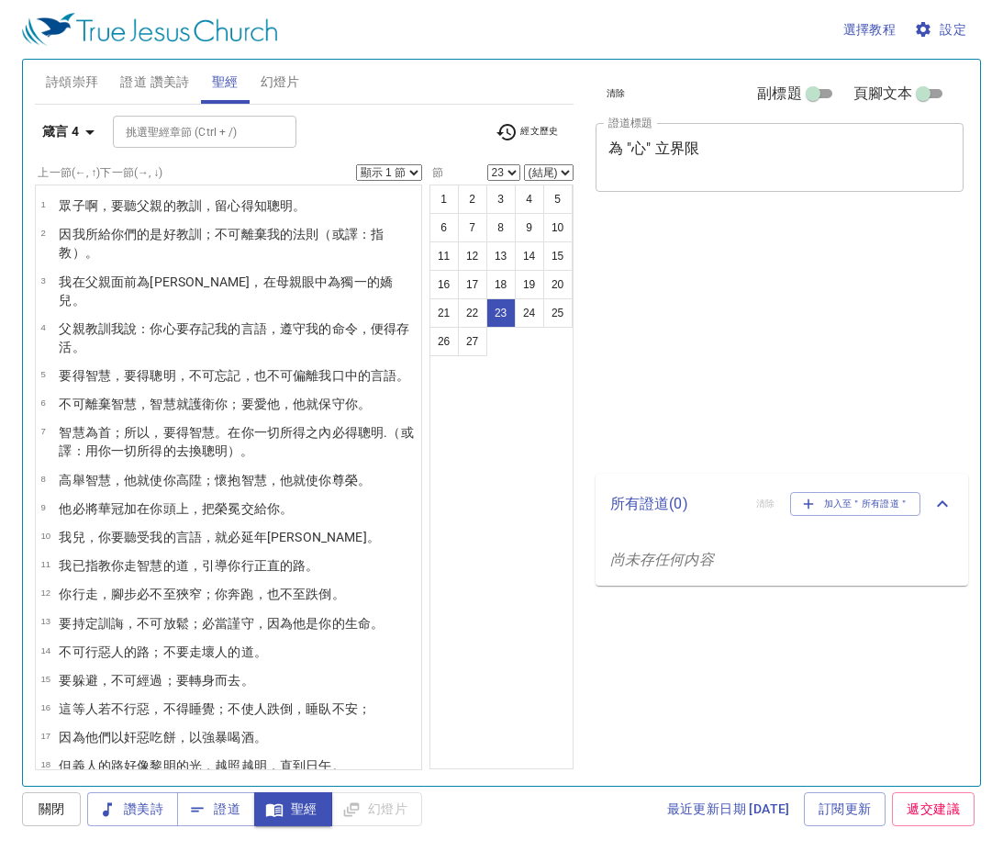
select select "23"
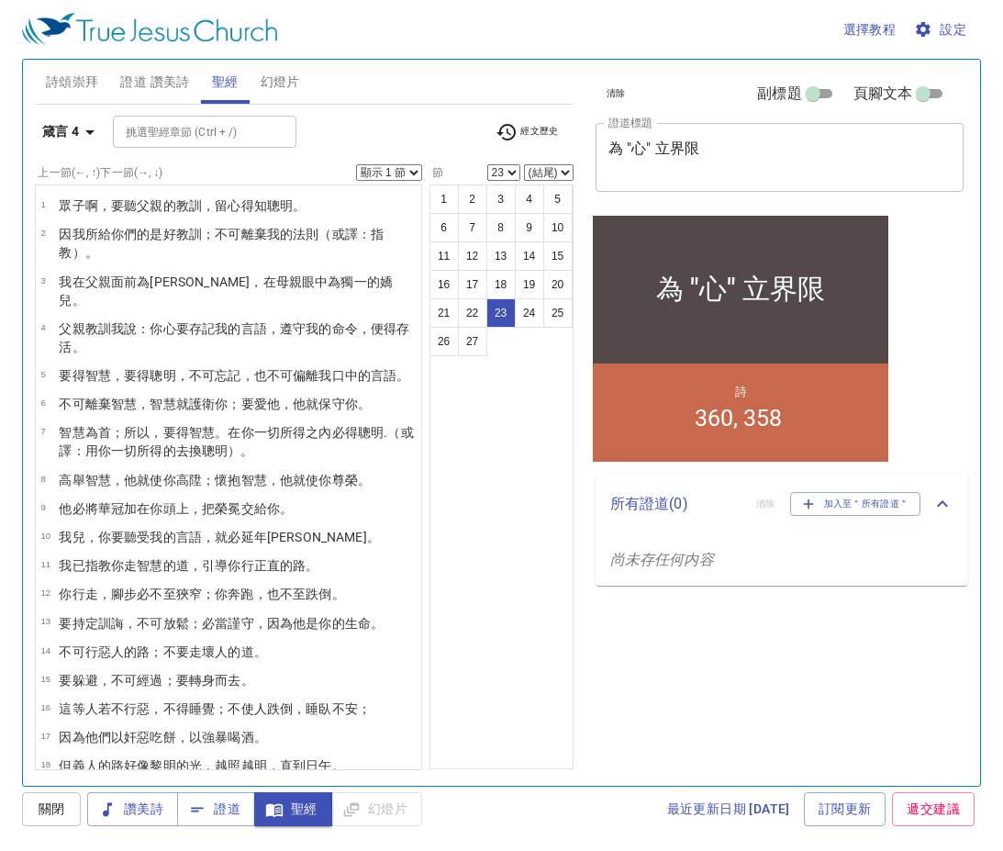
scroll to position [4, 0]
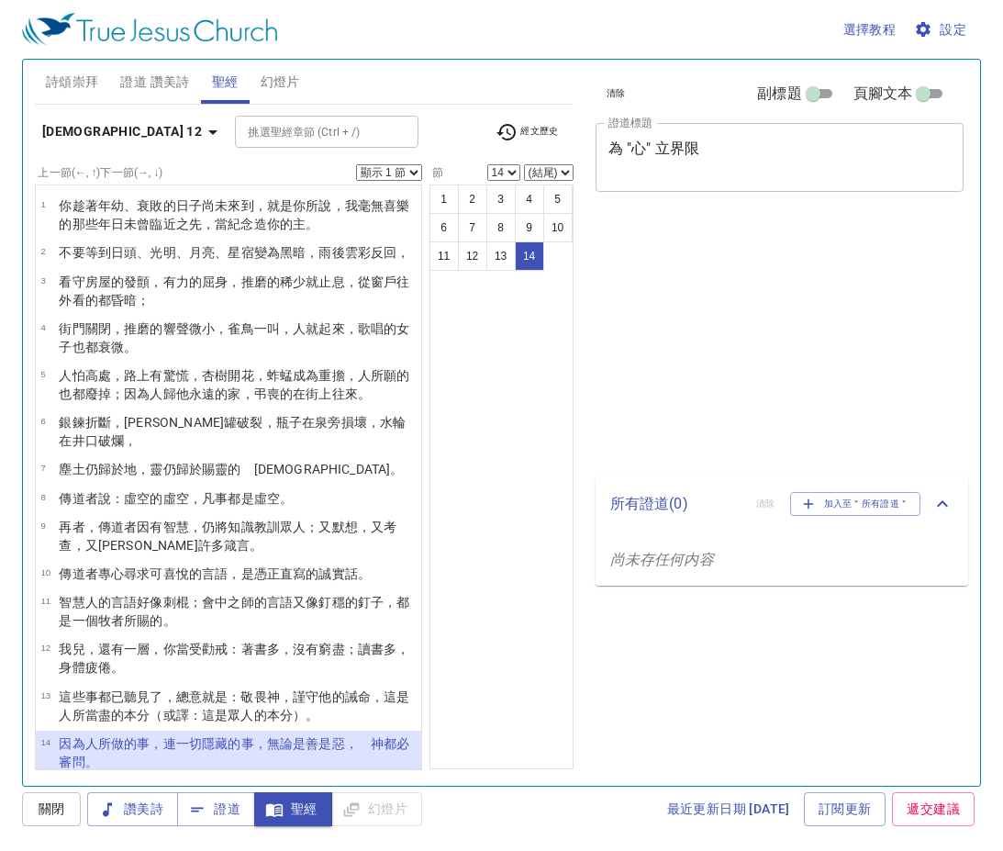
select select "14"
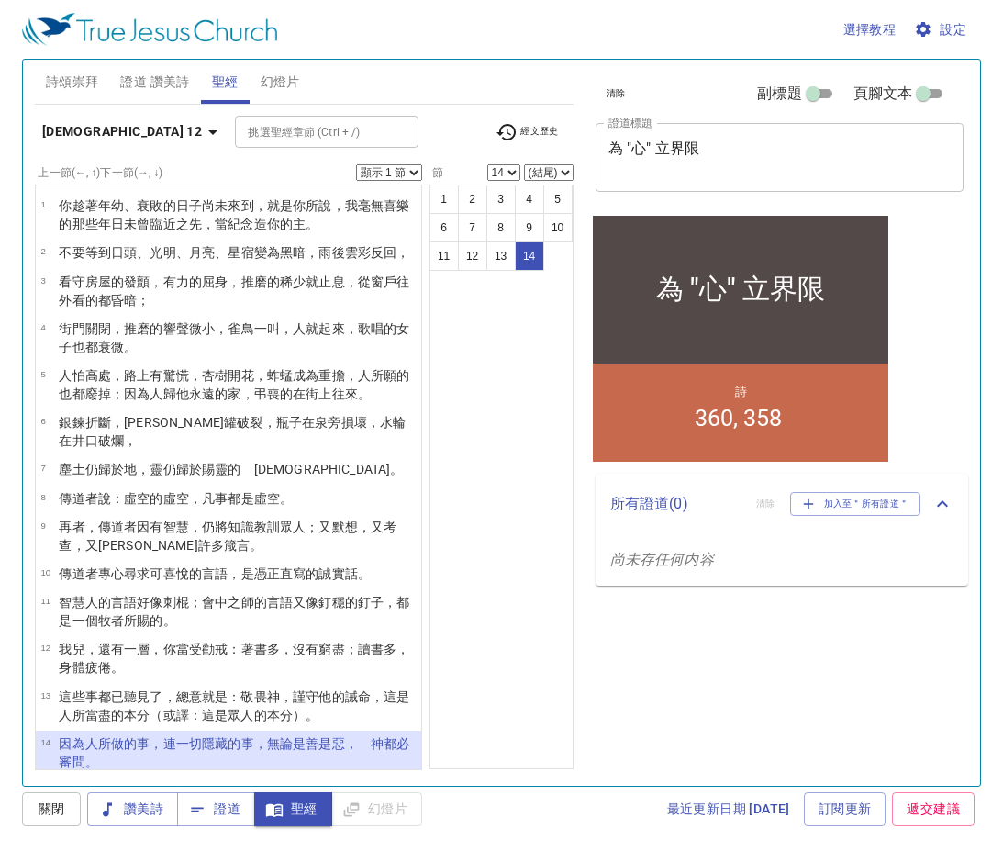
scroll to position [4, 0]
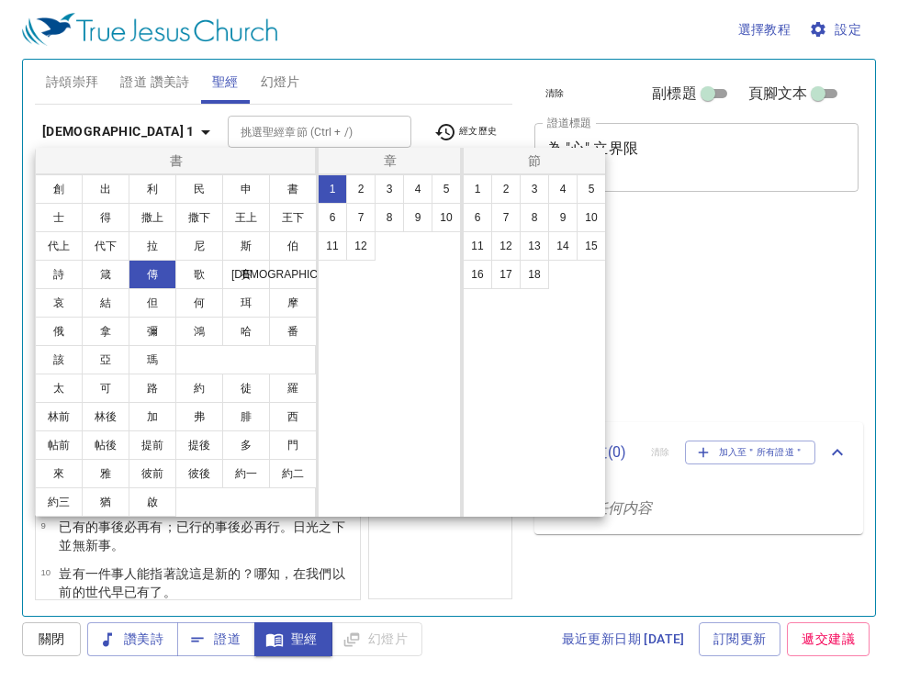
select select "16"
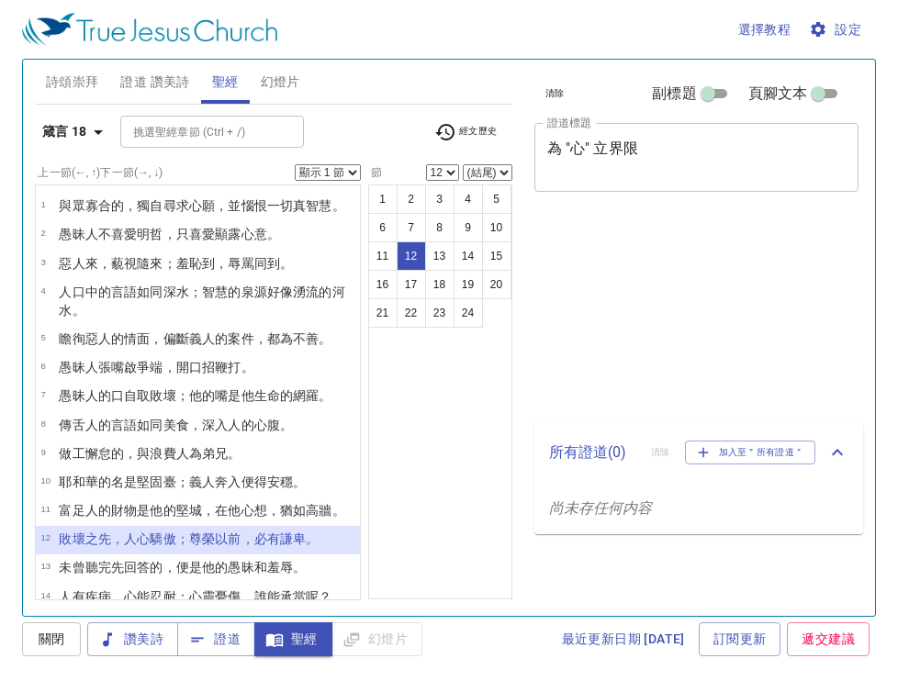
select select "12"
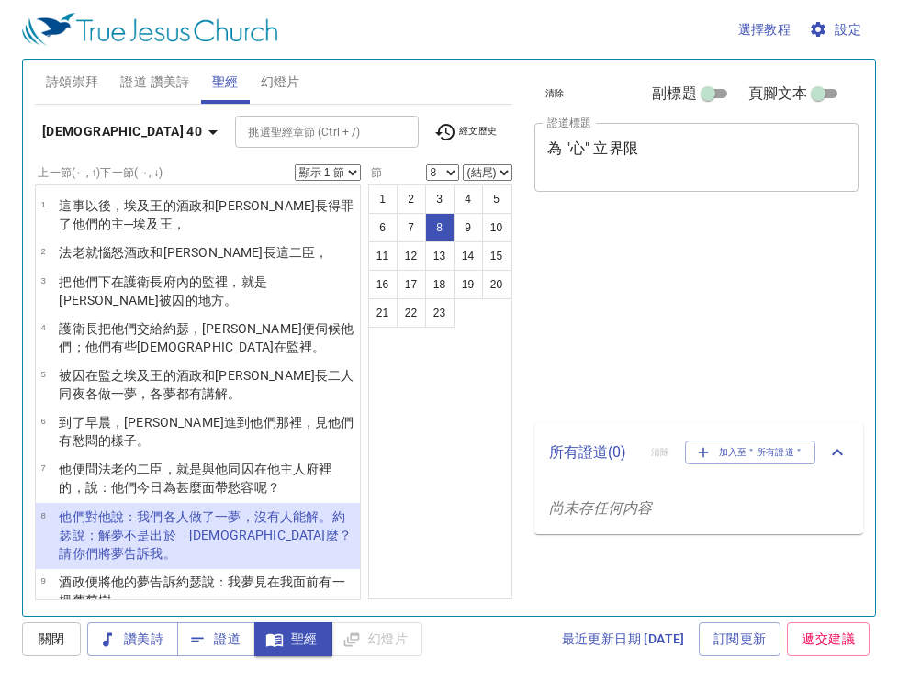
select select "8"
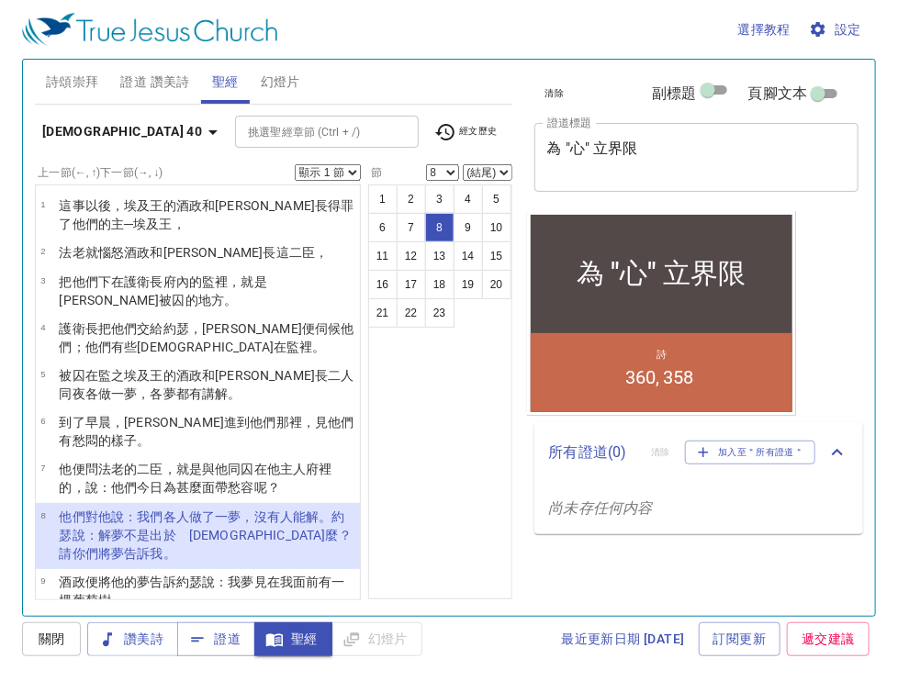
scroll to position [147, 0]
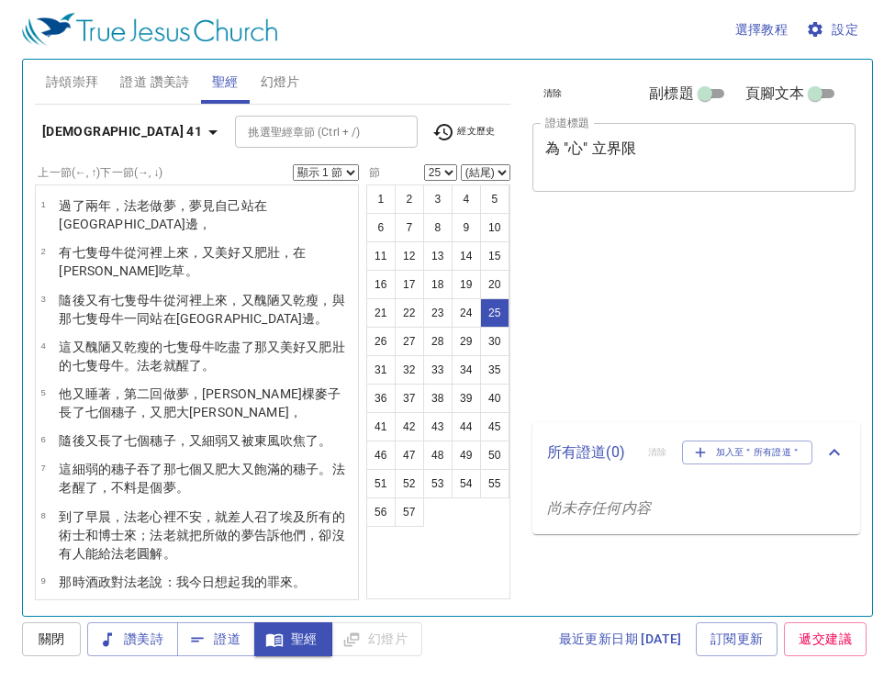
select select "25"
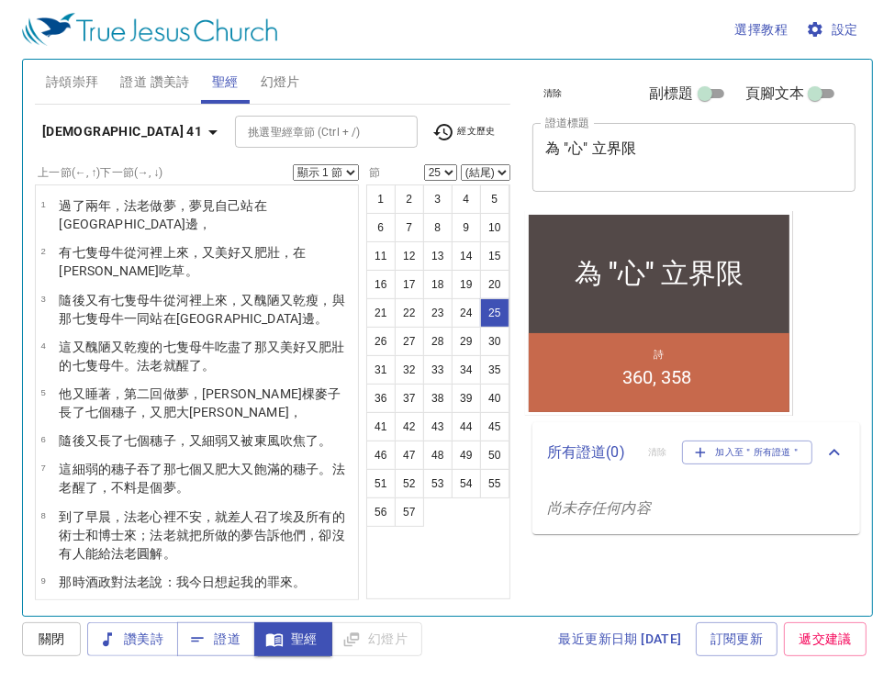
scroll to position [4, 0]
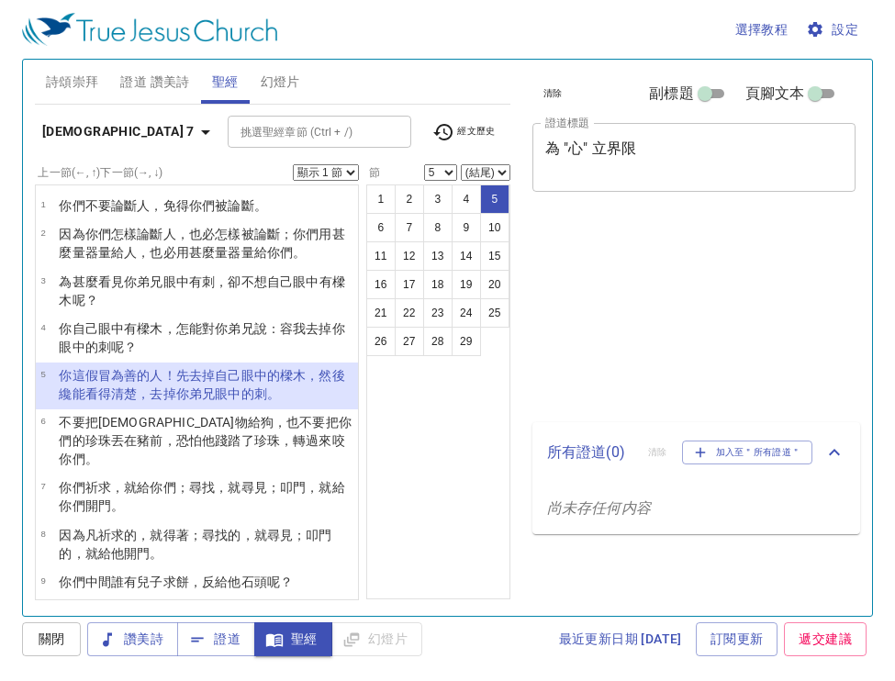
select select "5"
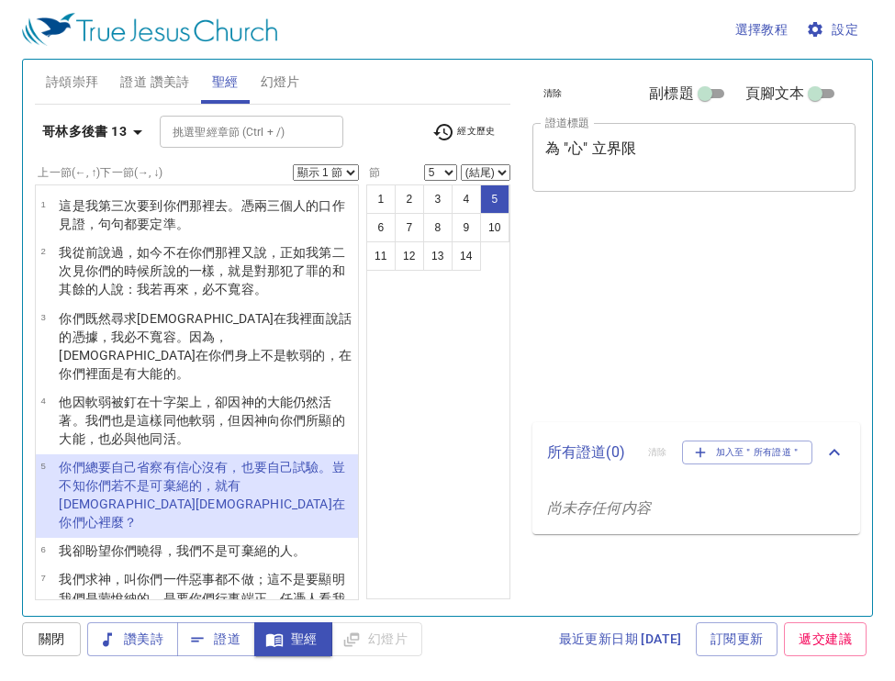
select select "5"
